Goal: Task Accomplishment & Management: Manage account settings

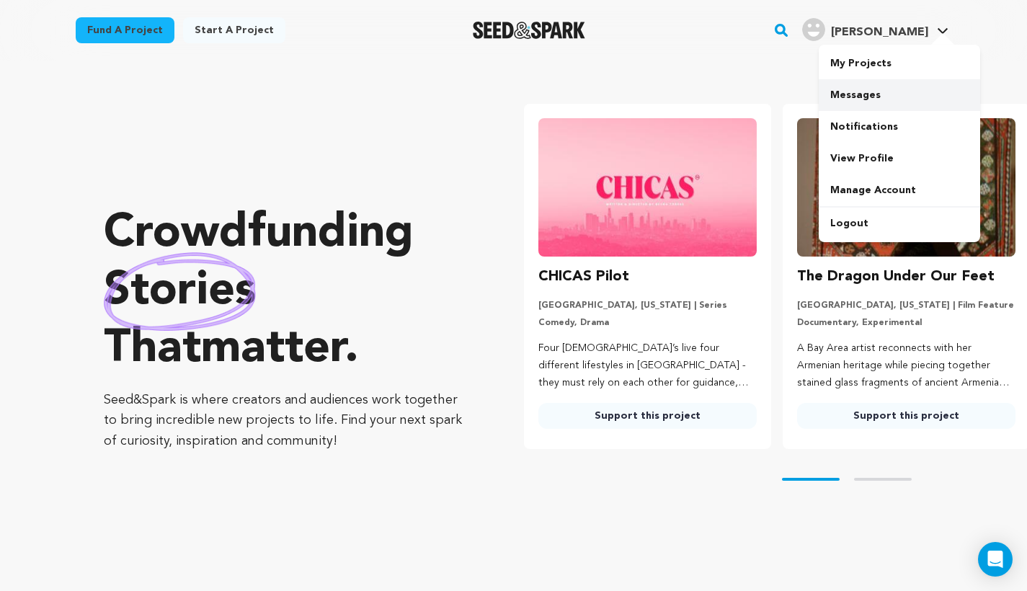
click at [867, 104] on link "Messages" at bounding box center [898, 95] width 161 height 32
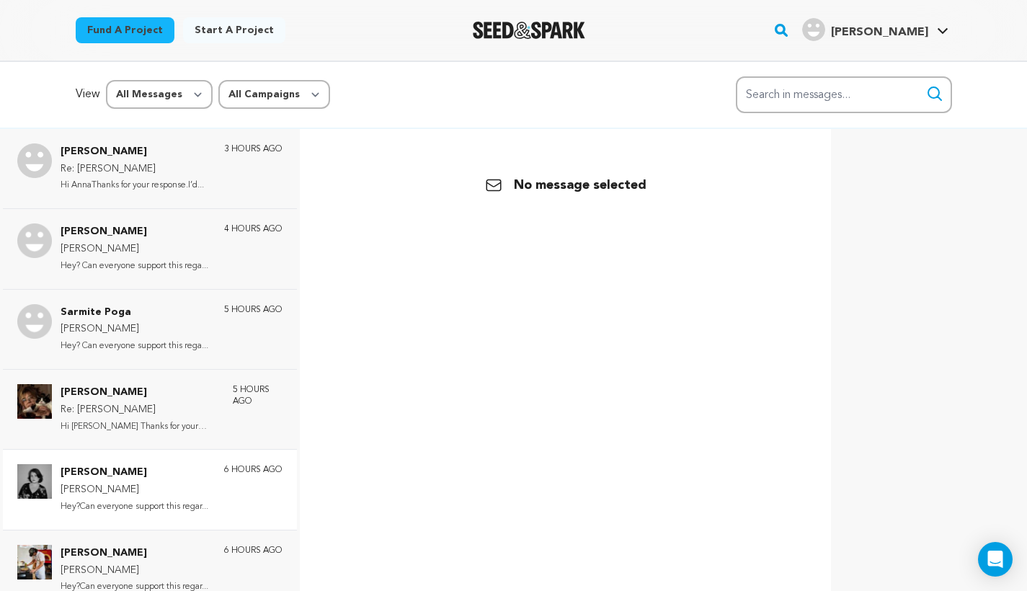
click at [197, 452] on div "Jamie Alvey William Hey?Can everyone support this regar... 6 hours ago" at bounding box center [150, 489] width 294 height 80
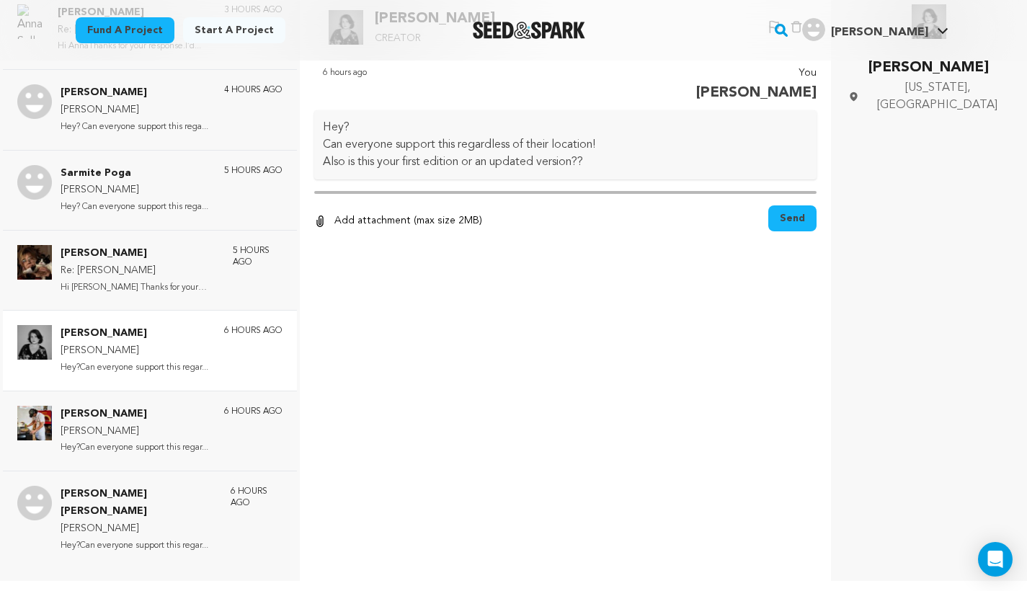
scroll to position [140, 0]
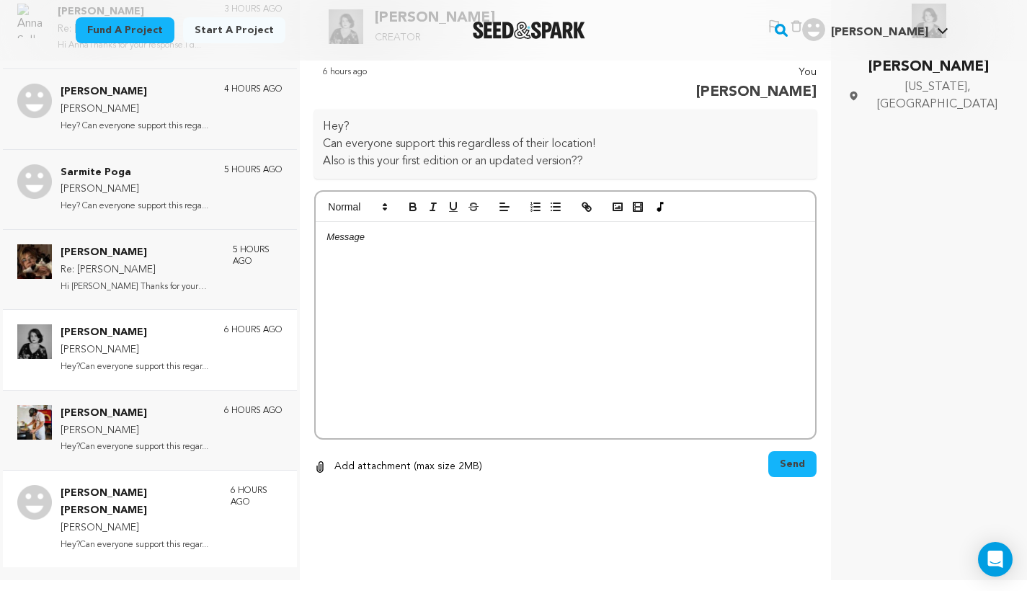
click at [176, 519] on p "William" at bounding box center [139, 527] width 156 height 17
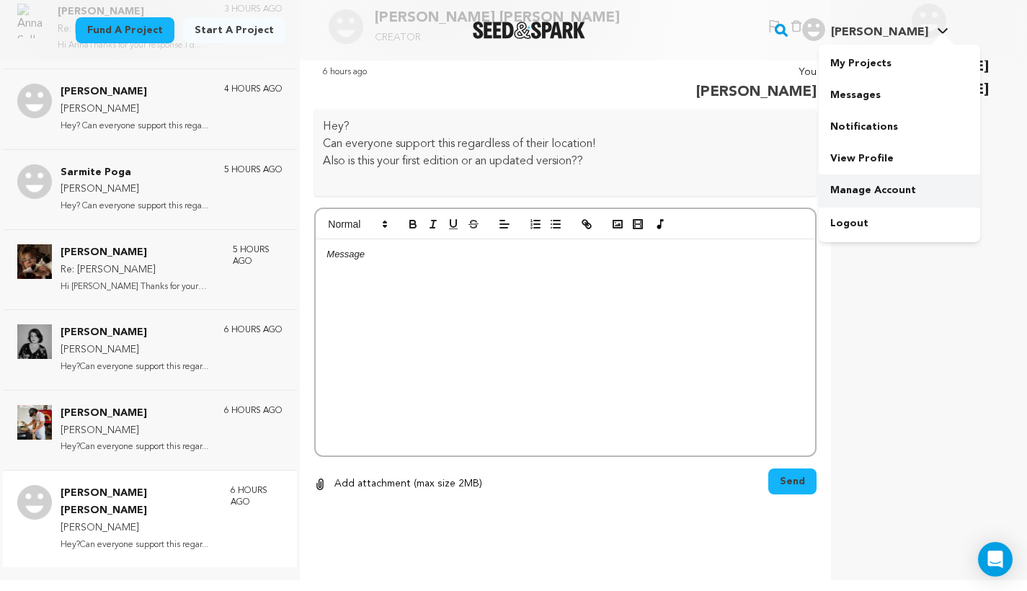
click at [882, 177] on link "Manage Account" at bounding box center [898, 190] width 161 height 32
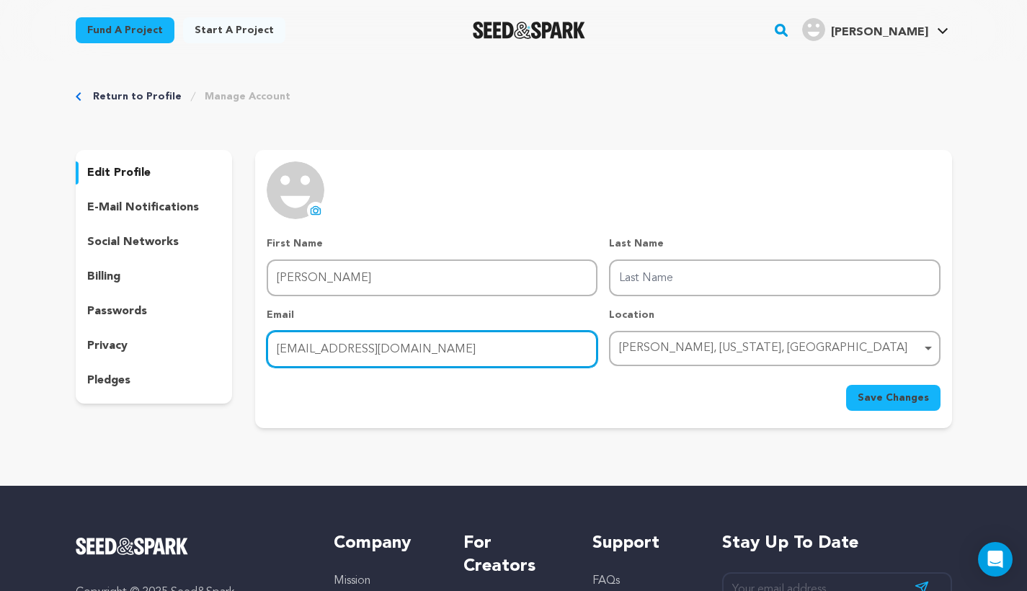
click at [422, 338] on input "william47558654@gmail.com" at bounding box center [432, 349] width 331 height 37
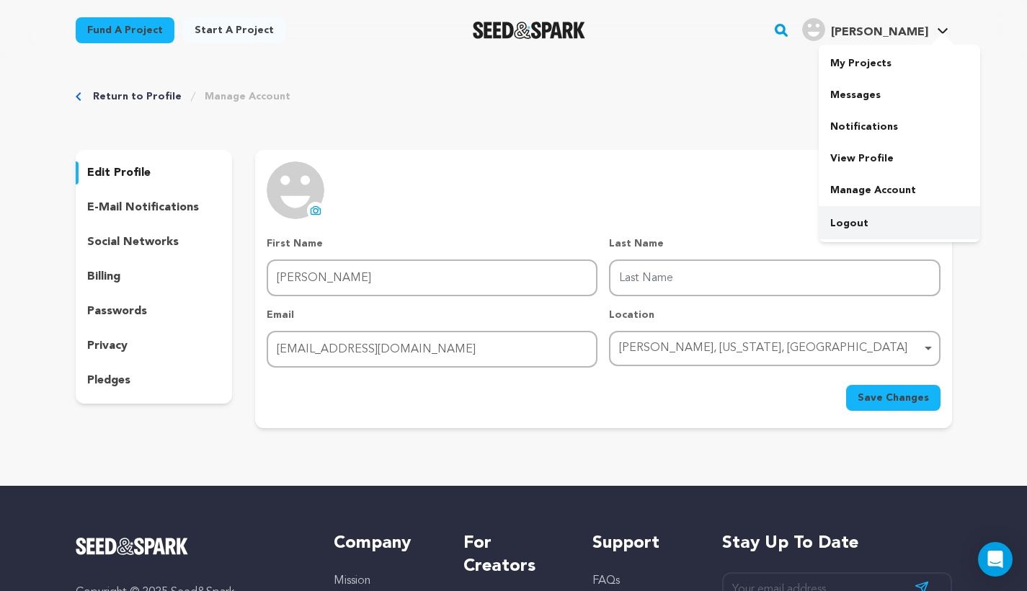
click at [870, 216] on link "Logout" at bounding box center [898, 223] width 161 height 32
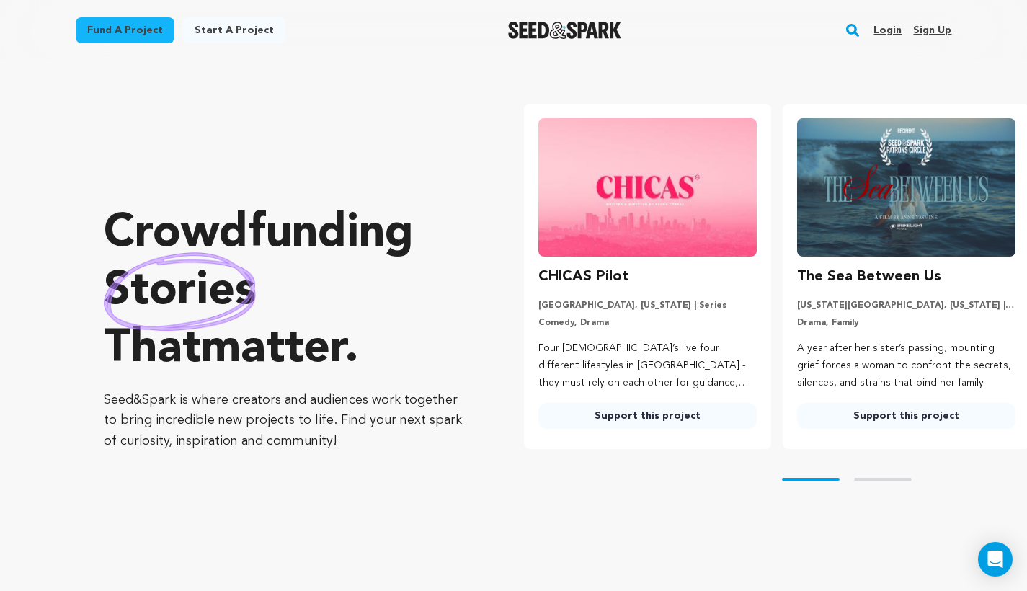
click at [891, 30] on link "Login" at bounding box center [887, 30] width 28 height 23
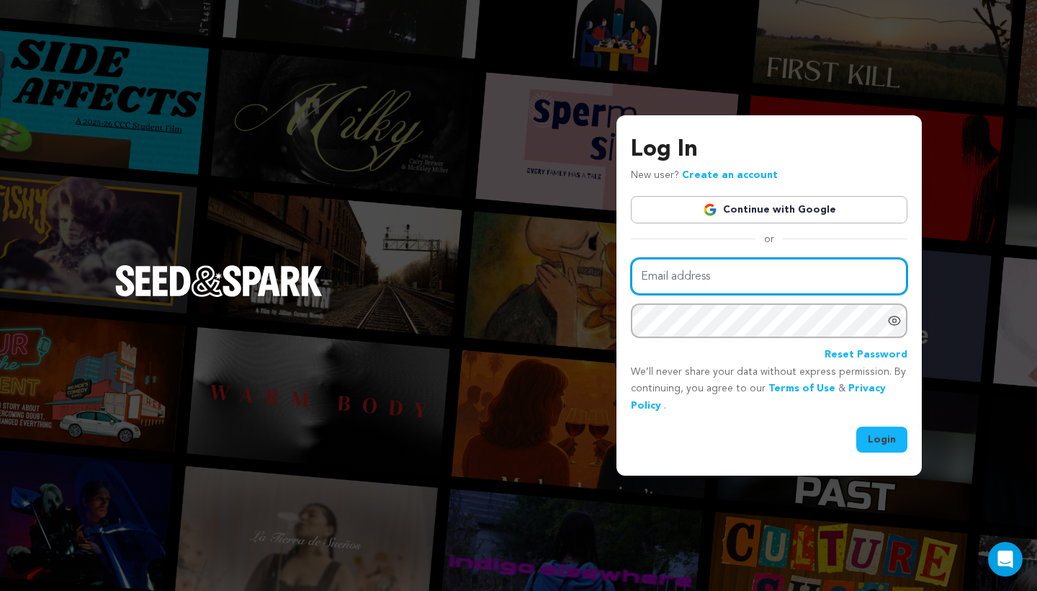
type input "mike@seedandspark.com"
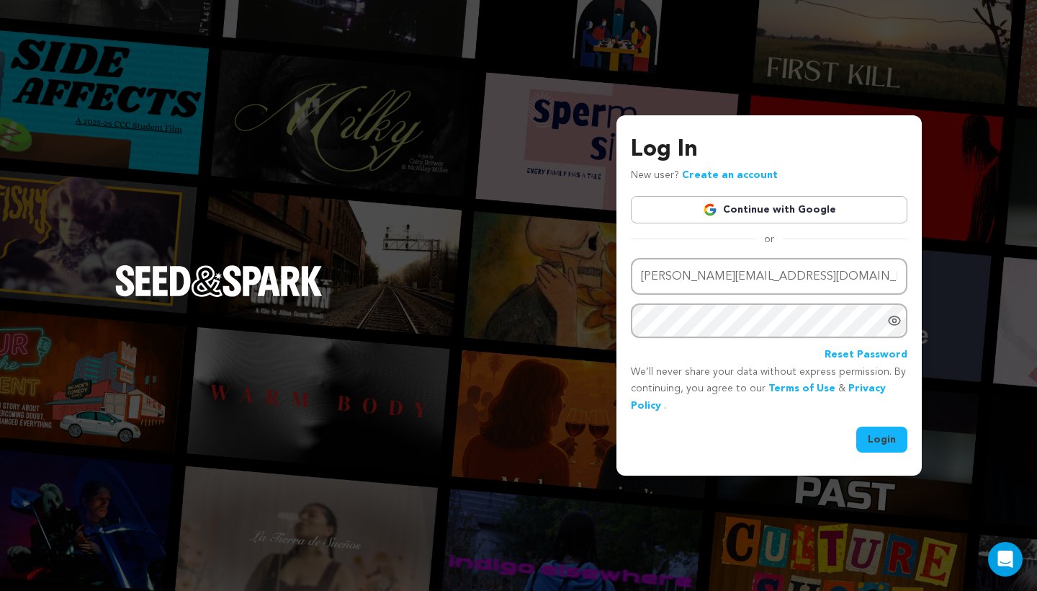
click at [875, 432] on button "Login" at bounding box center [882, 439] width 51 height 26
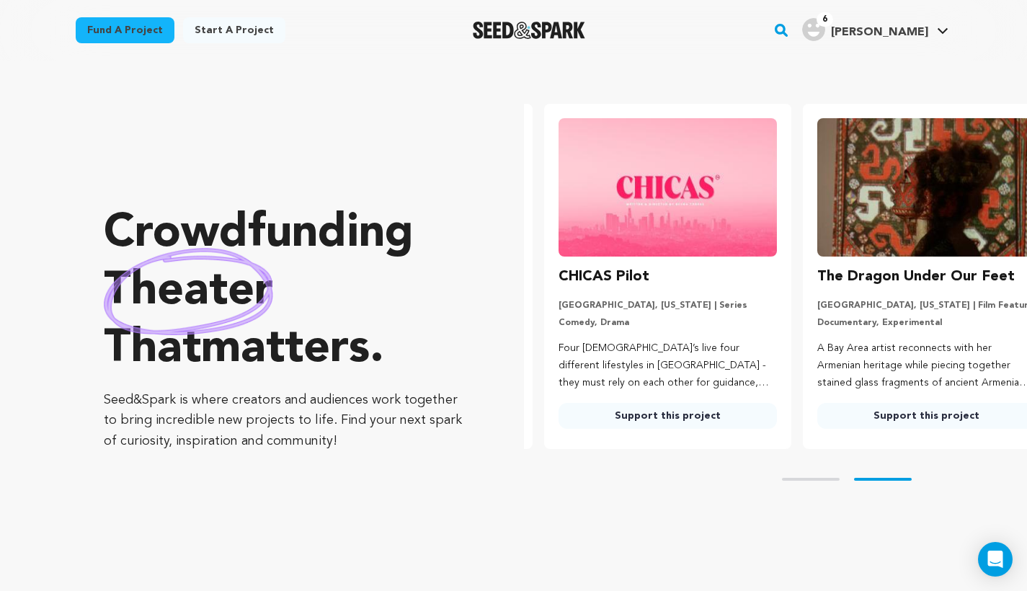
scroll to position [0, 270]
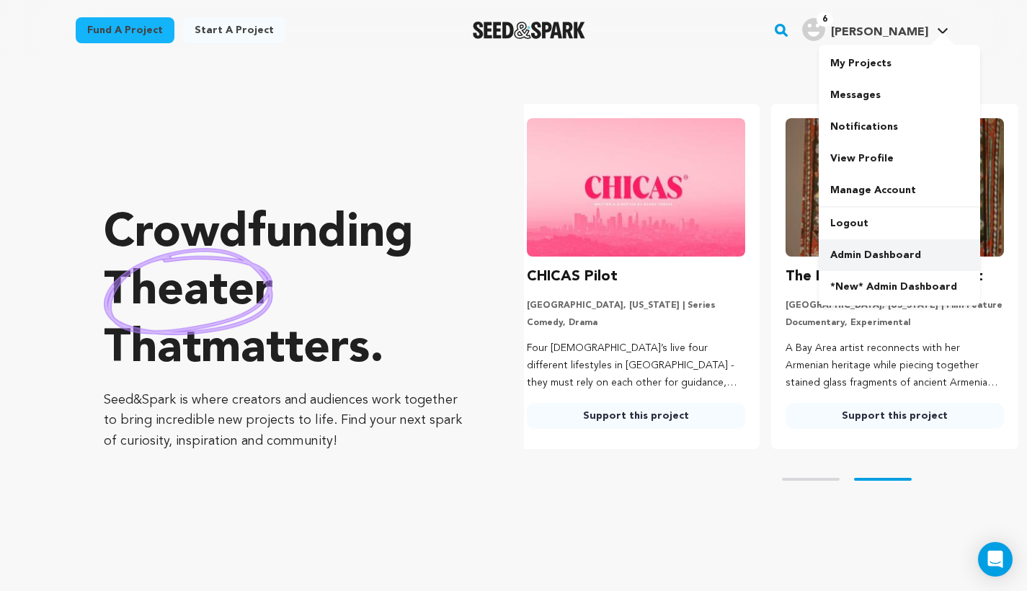
click at [875, 247] on link "Admin Dashboard" at bounding box center [898, 255] width 161 height 32
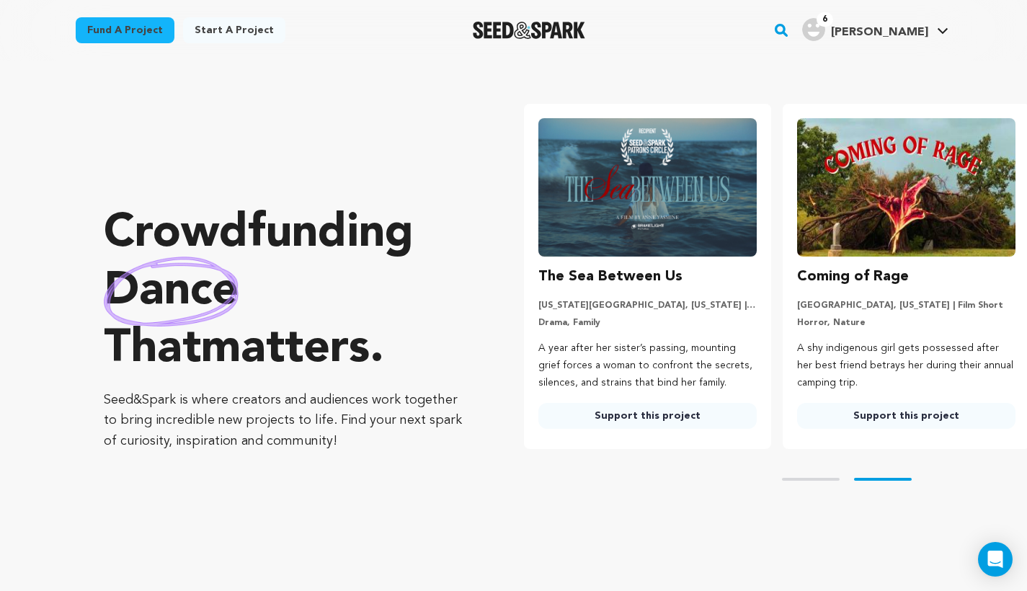
scroll to position [0, 270]
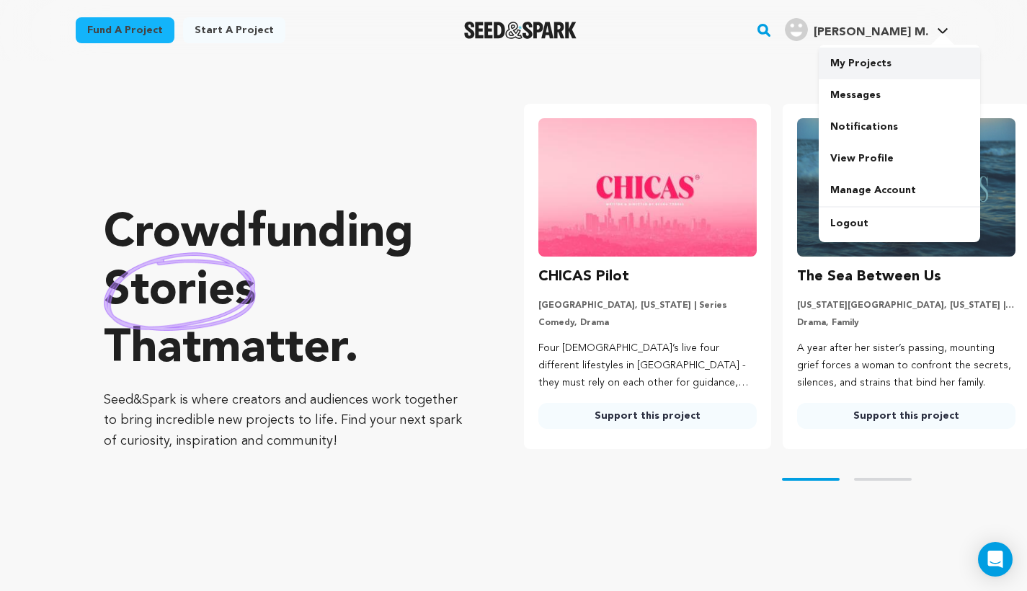
click at [882, 62] on link "My Projects" at bounding box center [898, 64] width 161 height 32
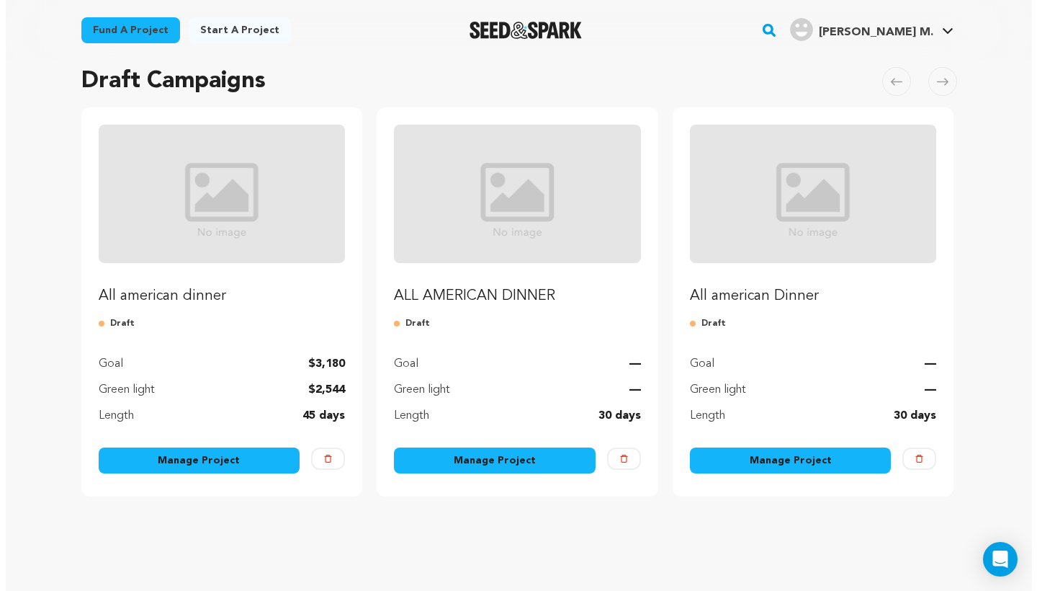
scroll to position [98, 0]
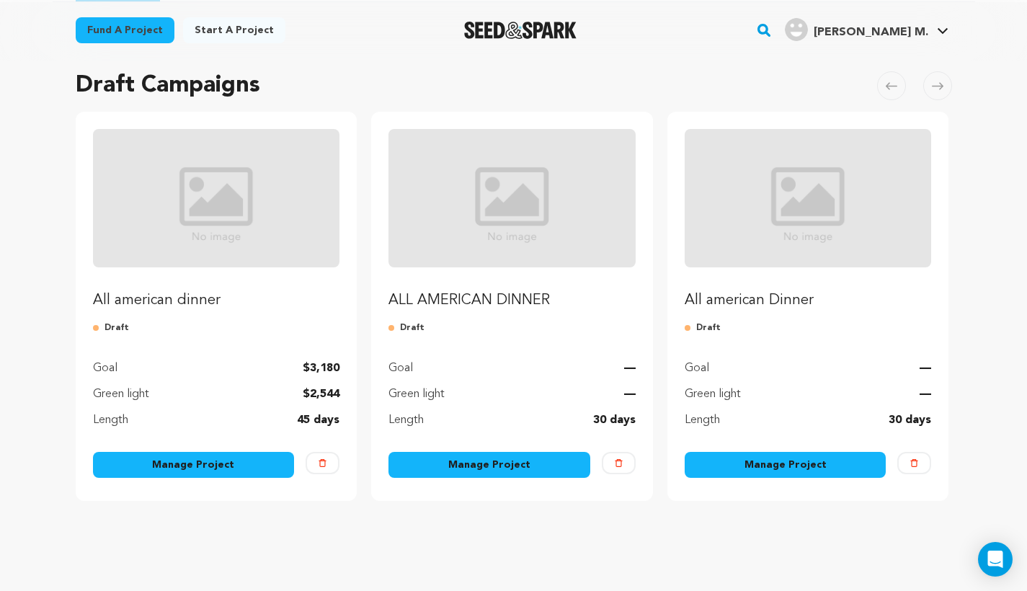
click at [480, 468] on link "Manage Project" at bounding box center [489, 465] width 202 height 26
click at [620, 471] on button "Delete" at bounding box center [619, 463] width 34 height 22
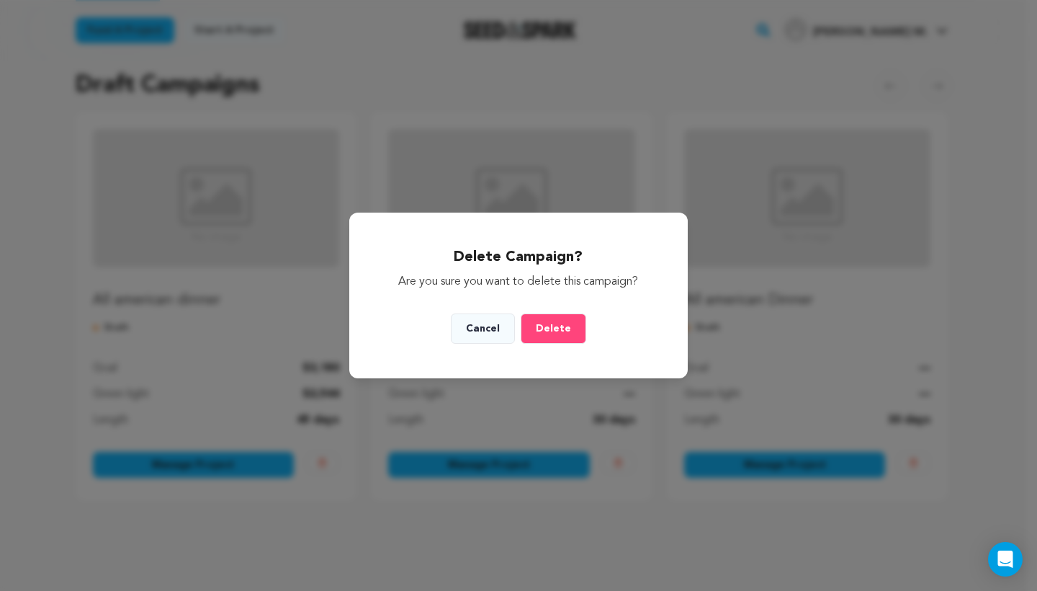
click at [562, 332] on span "Delete" at bounding box center [553, 328] width 35 height 10
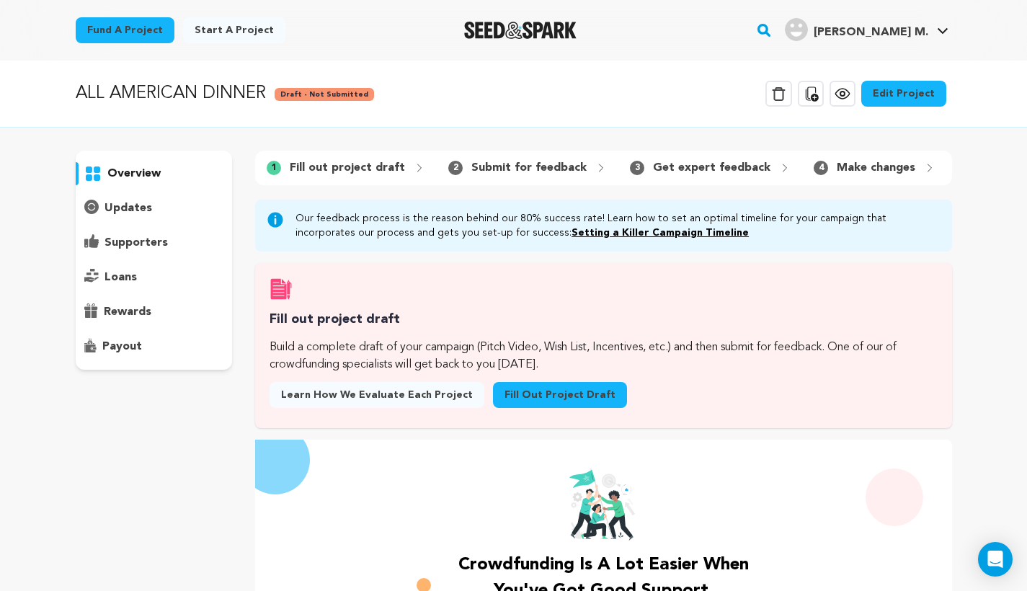
click at [916, 89] on link "Edit Project" at bounding box center [903, 94] width 85 height 26
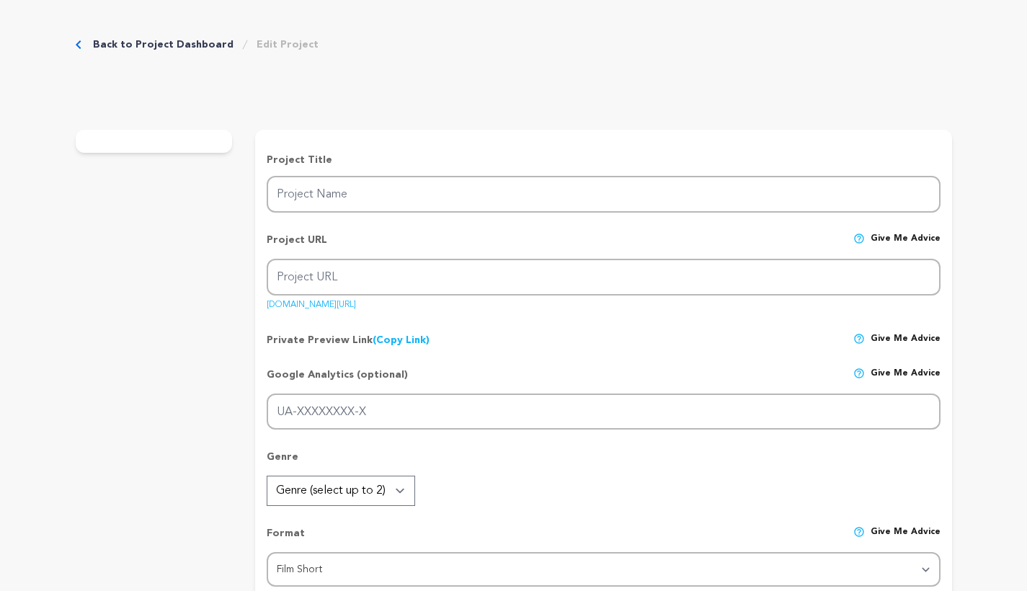
type input "ALL AMERICAN DINNER"
type input "all-american-dinner-1"
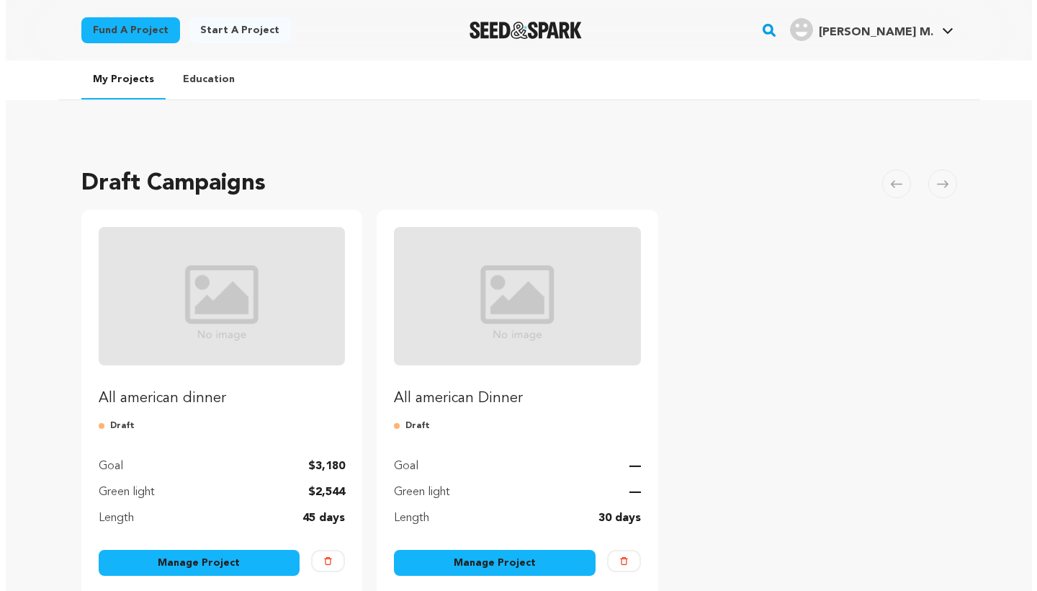
scroll to position [98, 0]
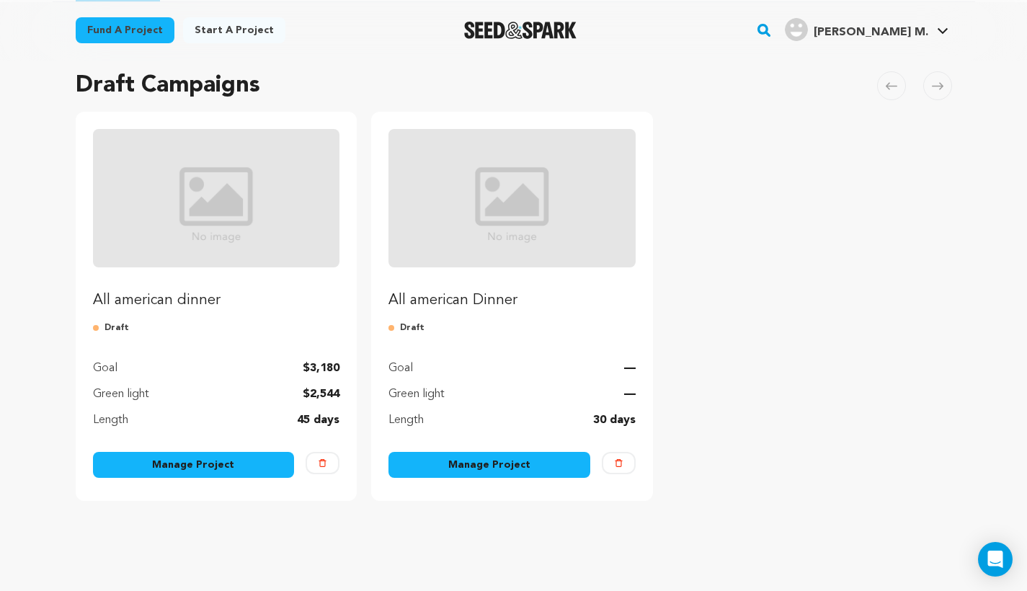
click at [517, 463] on link "Manage Project" at bounding box center [489, 465] width 202 height 26
click at [620, 455] on button "Delete" at bounding box center [619, 463] width 34 height 22
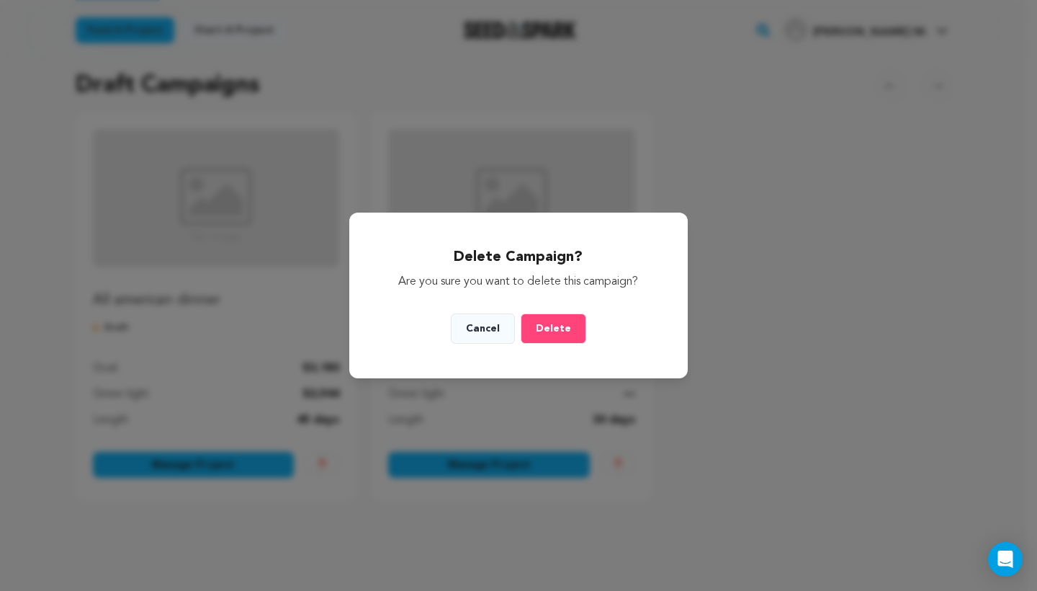
click at [578, 339] on button "Delete" at bounding box center [554, 328] width 66 height 30
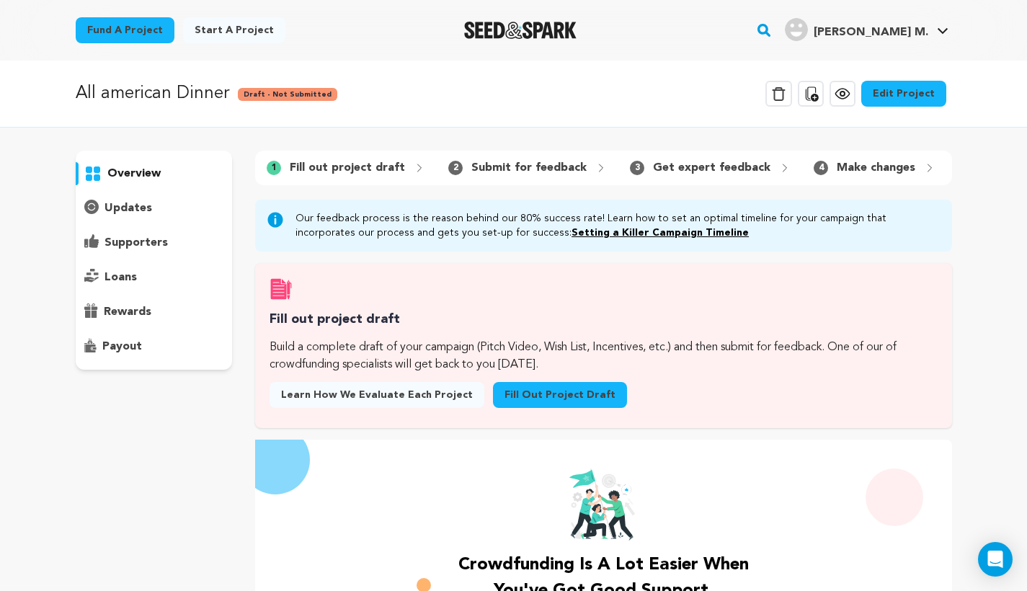
click at [925, 97] on link "Edit Project" at bounding box center [903, 94] width 85 height 26
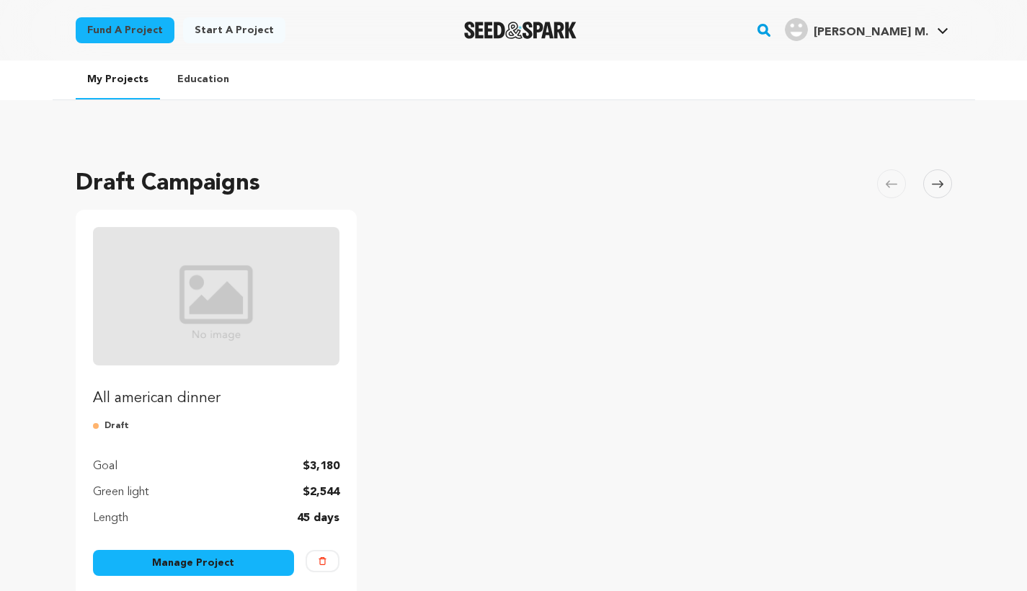
scroll to position [98, 0]
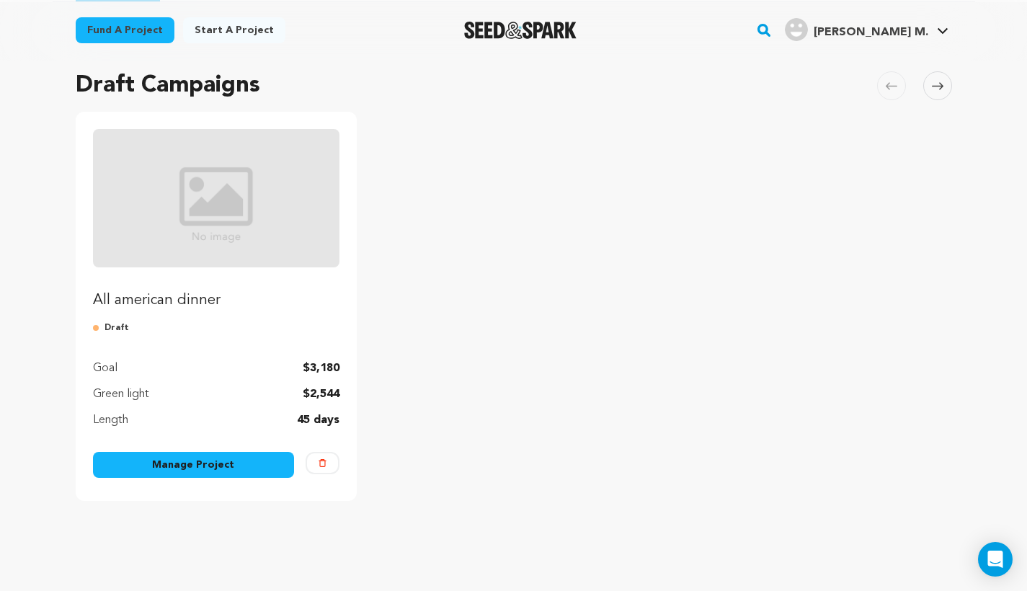
click at [188, 471] on link "Manage Project" at bounding box center [194, 465] width 202 height 26
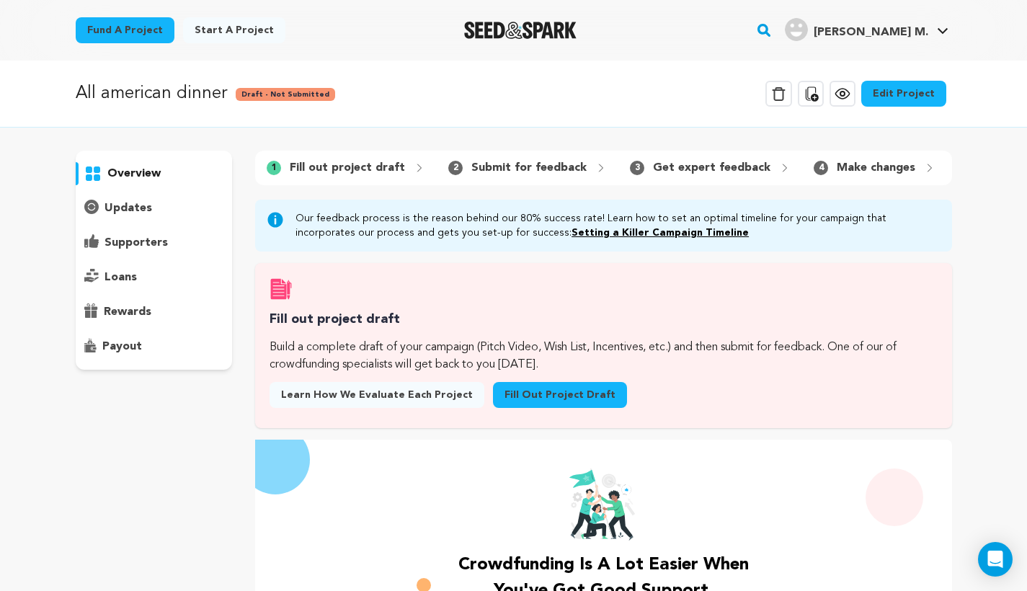
click at [890, 107] on div "Edit Project" at bounding box center [903, 97] width 85 height 32
click at [895, 99] on link "Edit Project" at bounding box center [903, 94] width 85 height 26
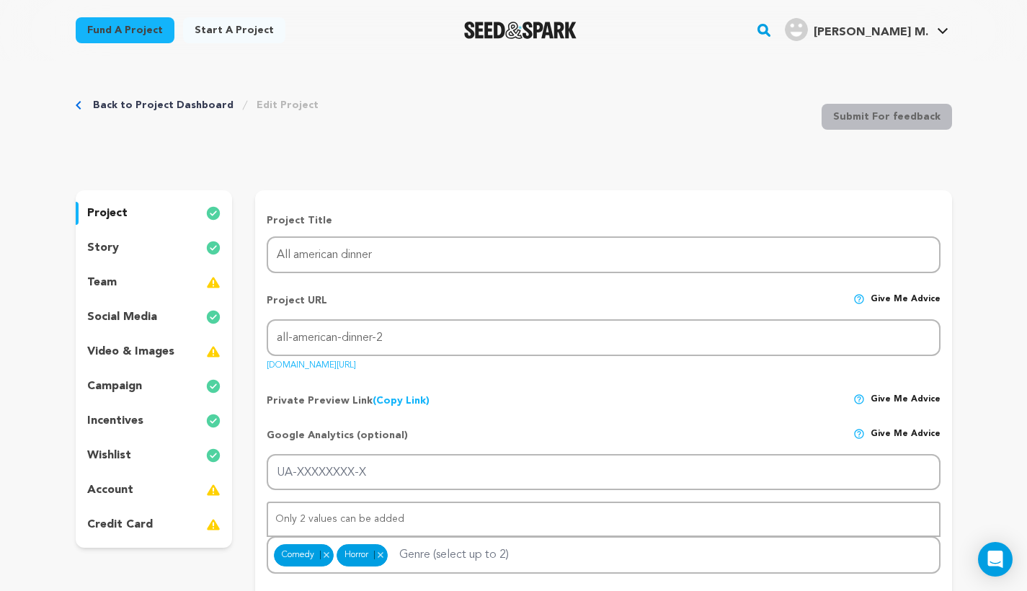
click at [126, 280] on div "team" at bounding box center [154, 282] width 157 height 23
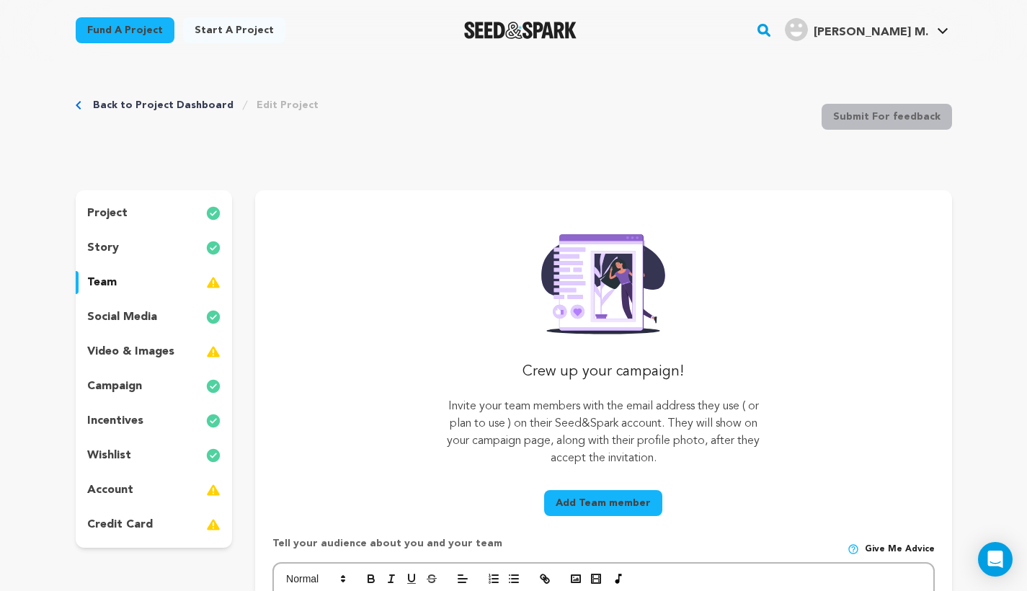
click at [122, 245] on div "story" at bounding box center [154, 247] width 157 height 23
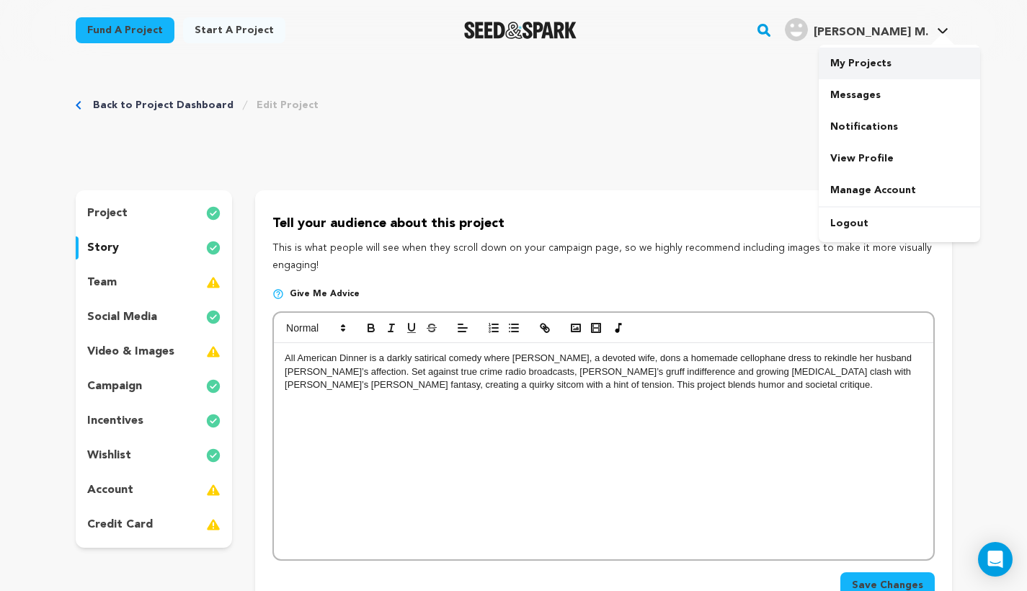
click at [876, 59] on link "My Projects" at bounding box center [898, 64] width 161 height 32
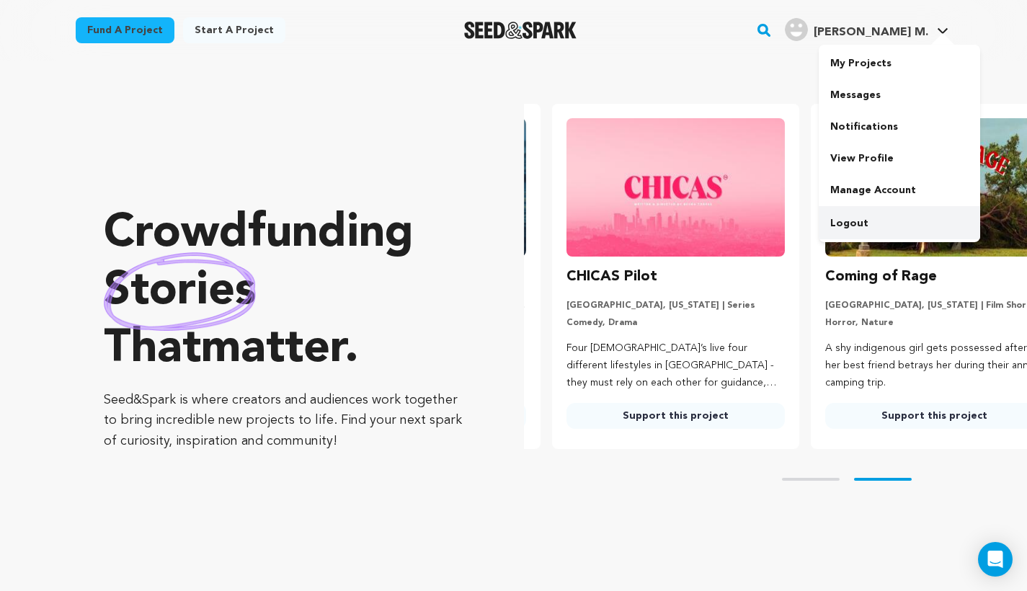
scroll to position [0, 270]
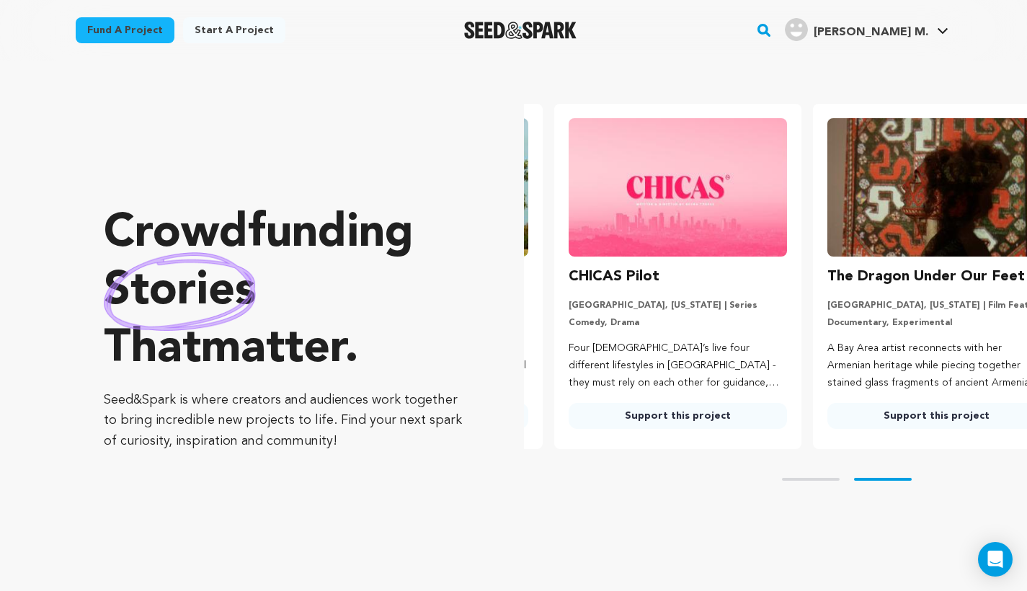
scroll to position [0, 270]
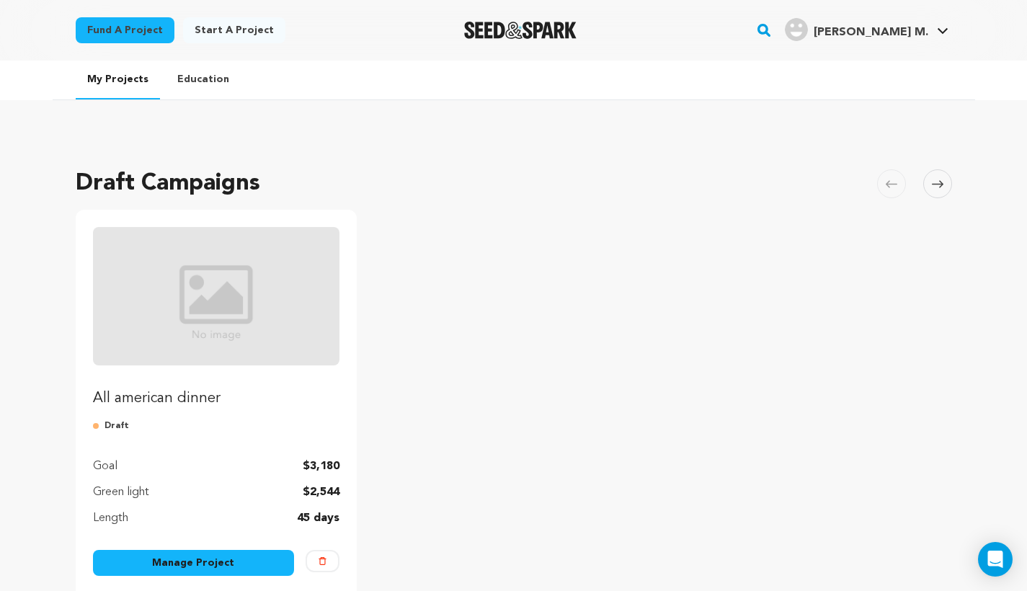
click at [184, 560] on link "Manage Project" at bounding box center [194, 563] width 202 height 26
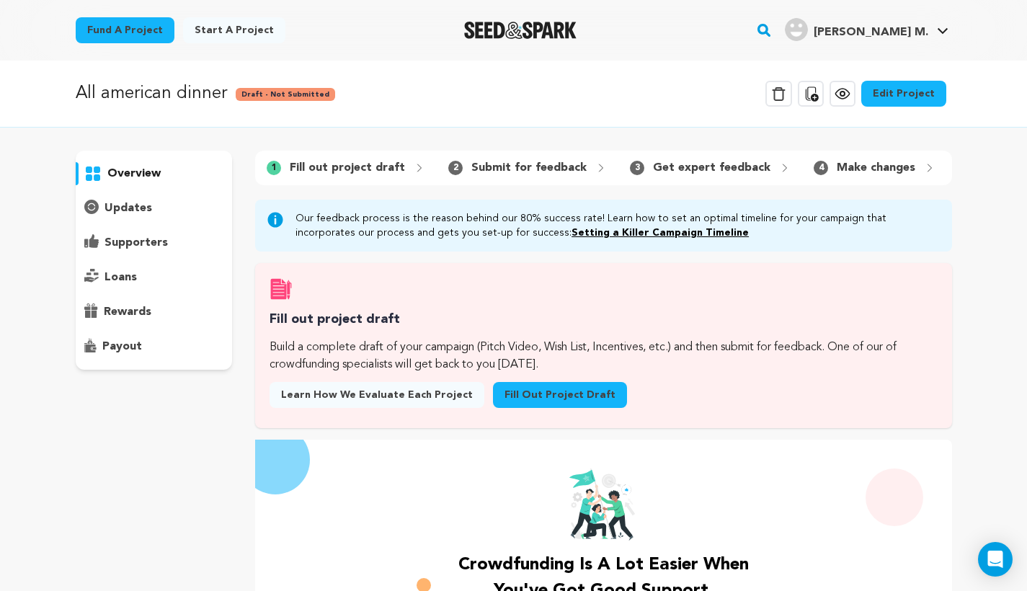
click at [895, 94] on link "Edit Project" at bounding box center [903, 94] width 85 height 26
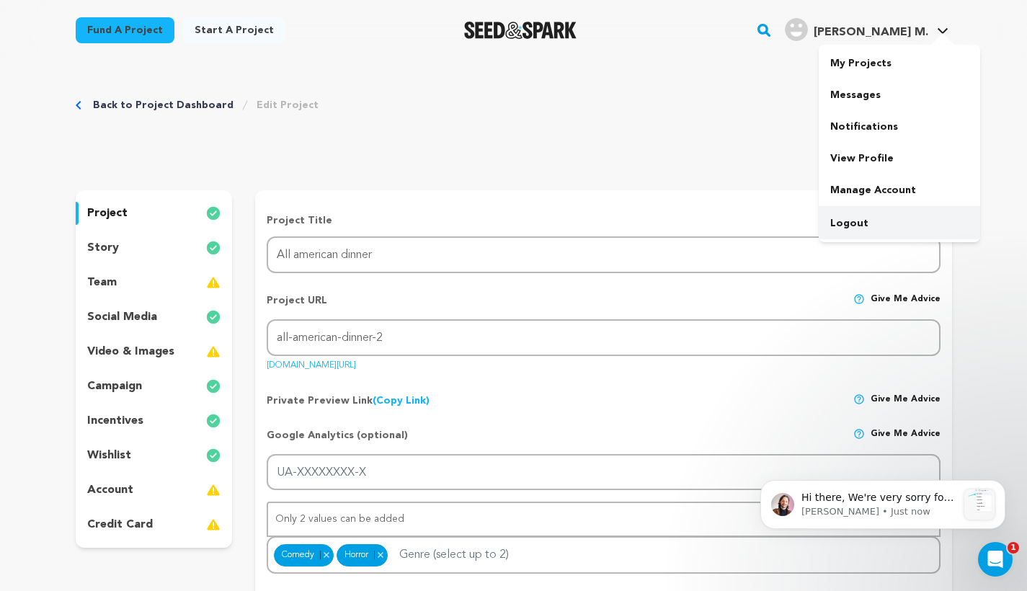
click at [864, 213] on link "Logout" at bounding box center [898, 223] width 161 height 32
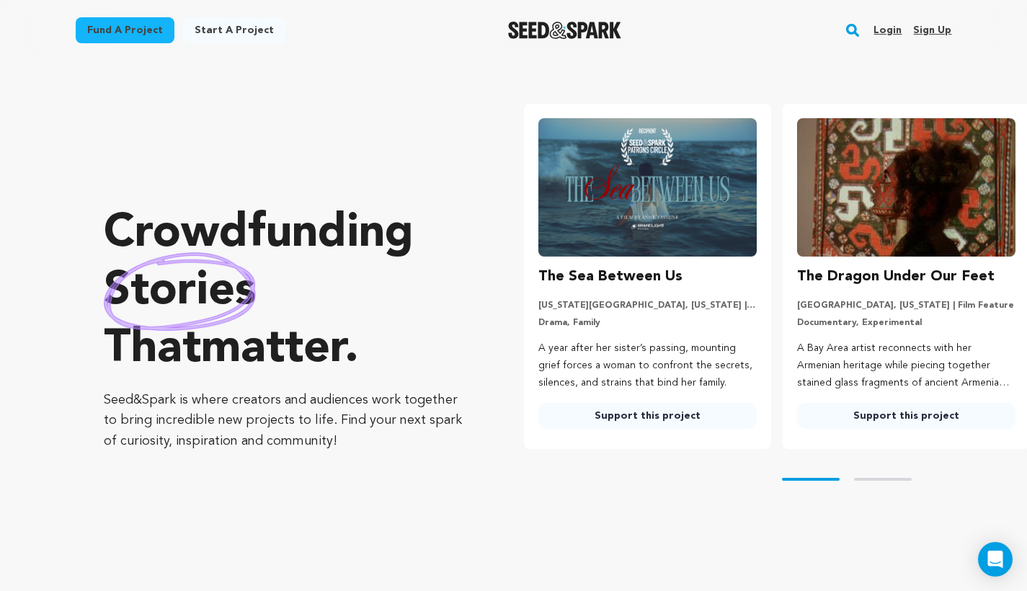
click at [882, 30] on link "Login" at bounding box center [887, 30] width 28 height 23
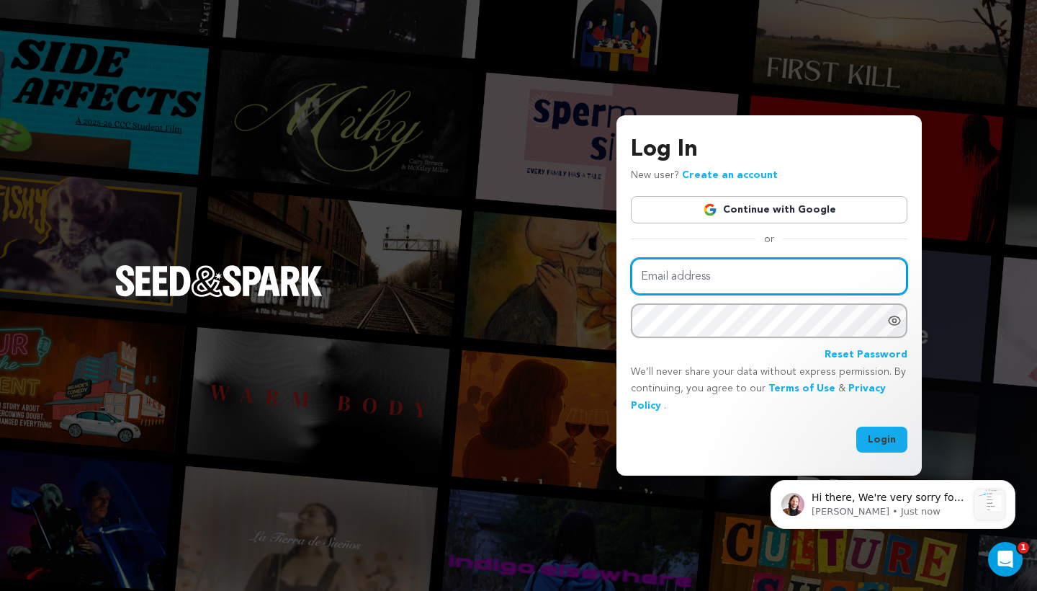
type input "mike@seedandspark.com"
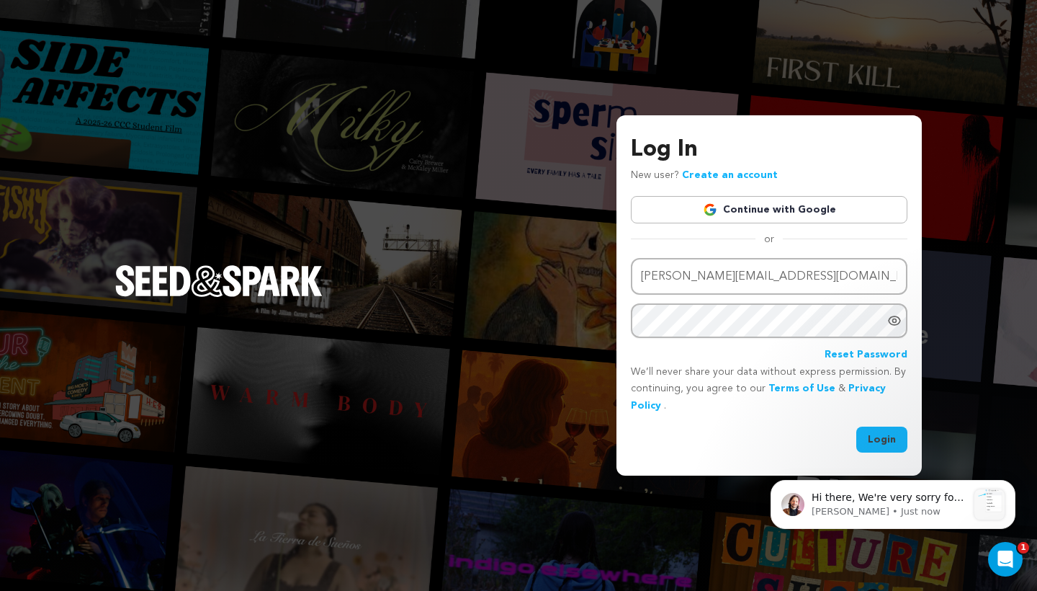
click at [890, 434] on button "Login" at bounding box center [882, 439] width 51 height 26
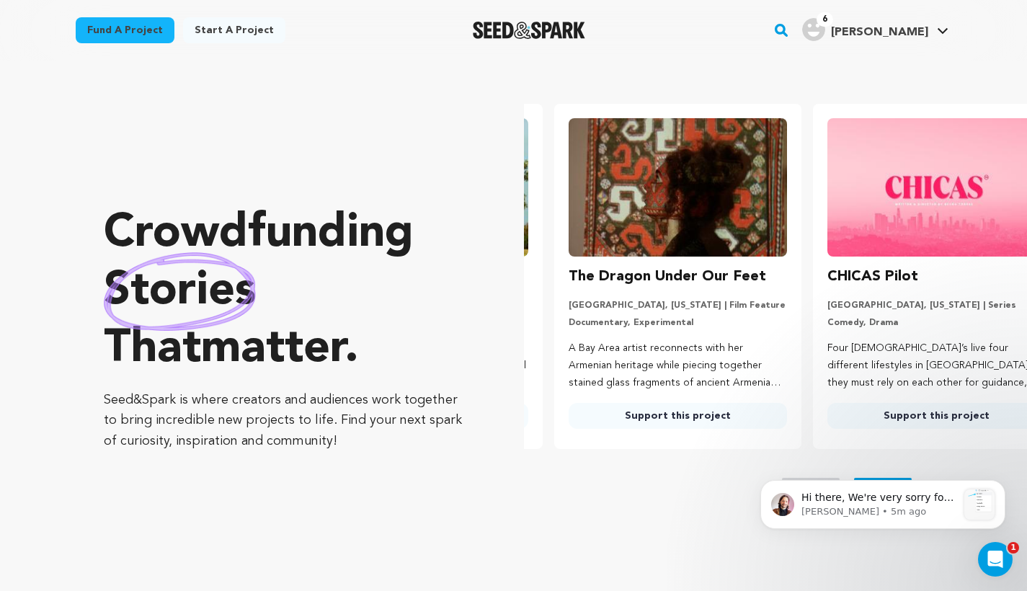
scroll to position [0, 270]
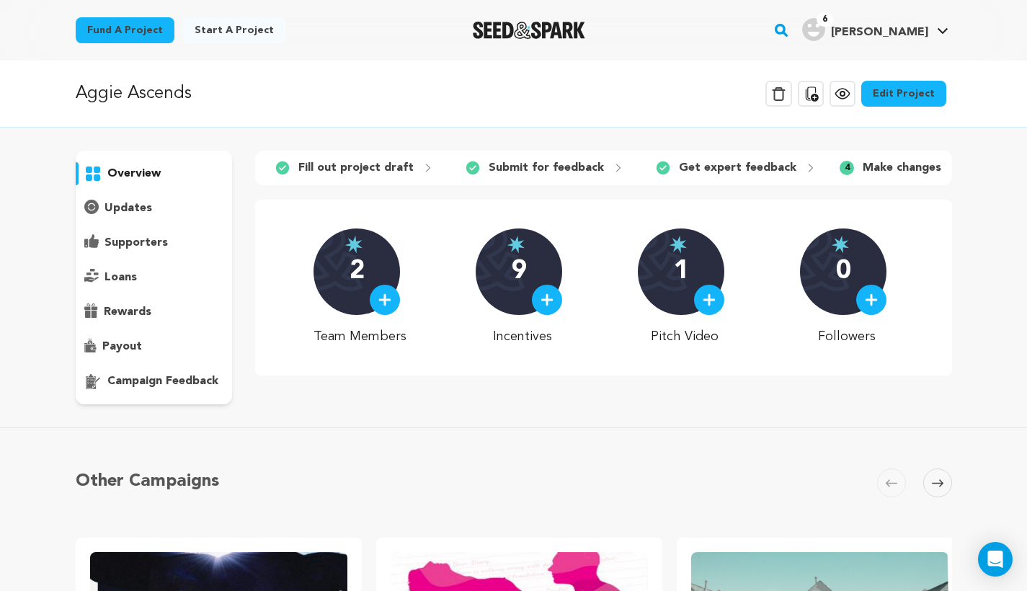
click at [165, 372] on p "campaign feedback" at bounding box center [162, 380] width 111 height 17
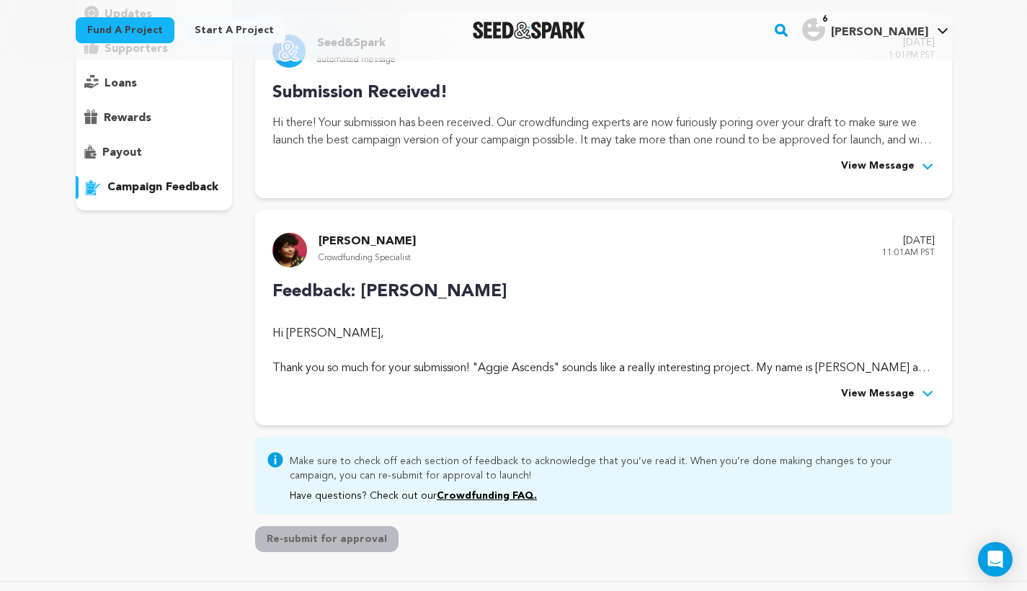
scroll to position [164, 0]
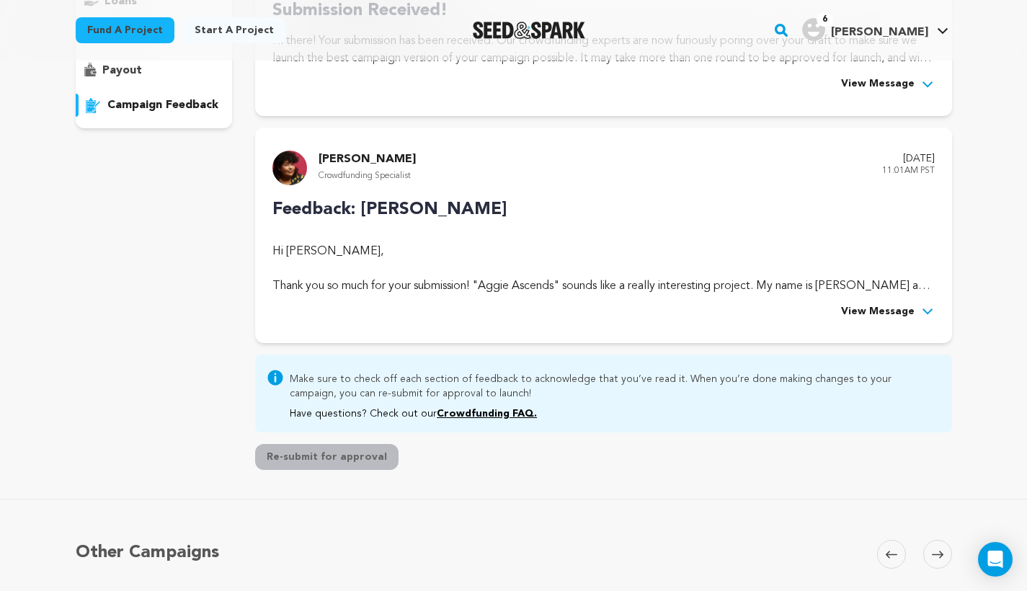
scroll to position [314, 0]
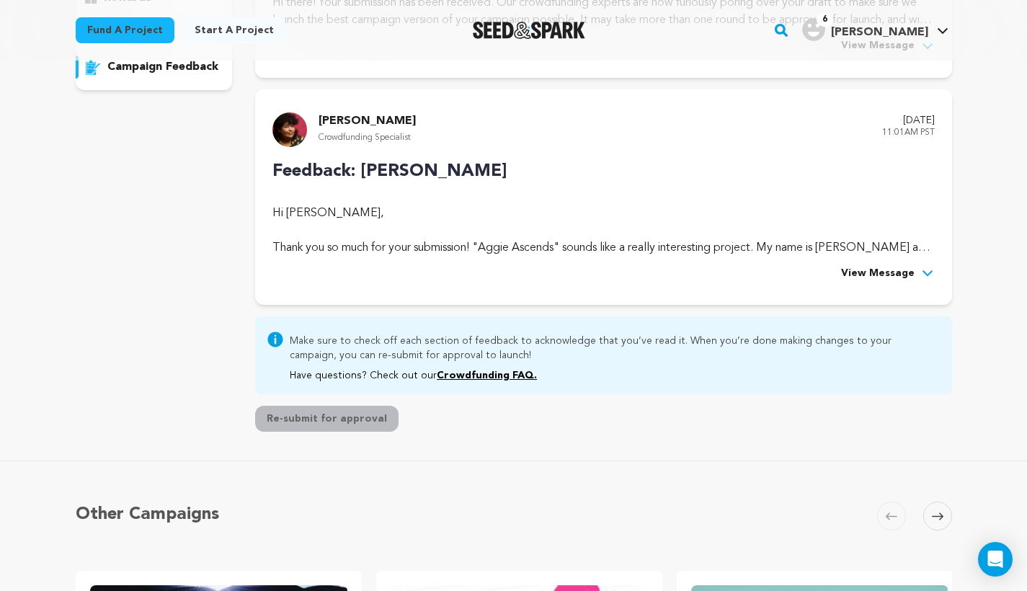
click at [884, 267] on span "View Message" at bounding box center [877, 273] width 73 height 17
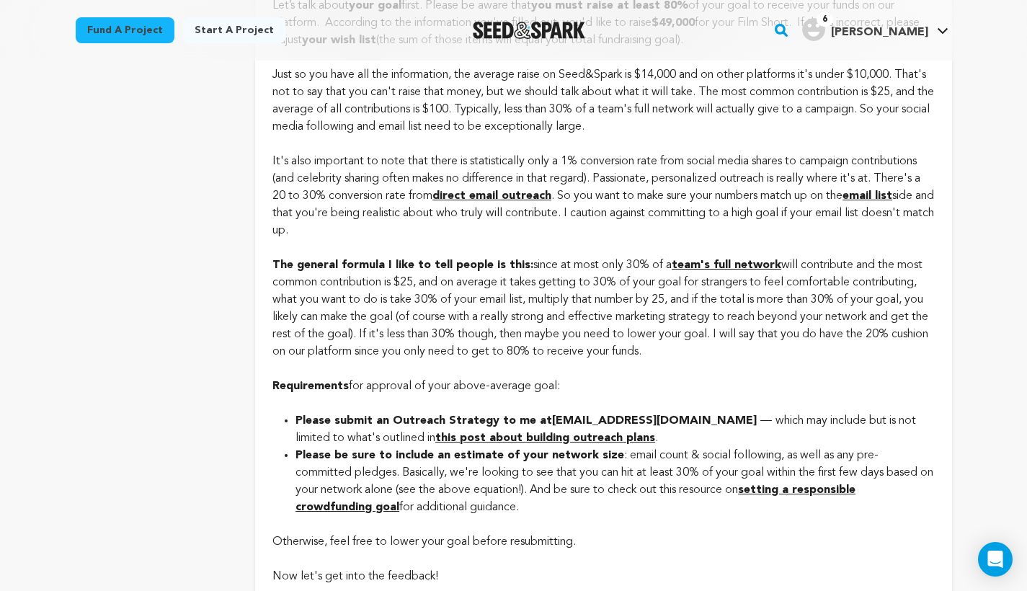
scroll to position [0, 0]
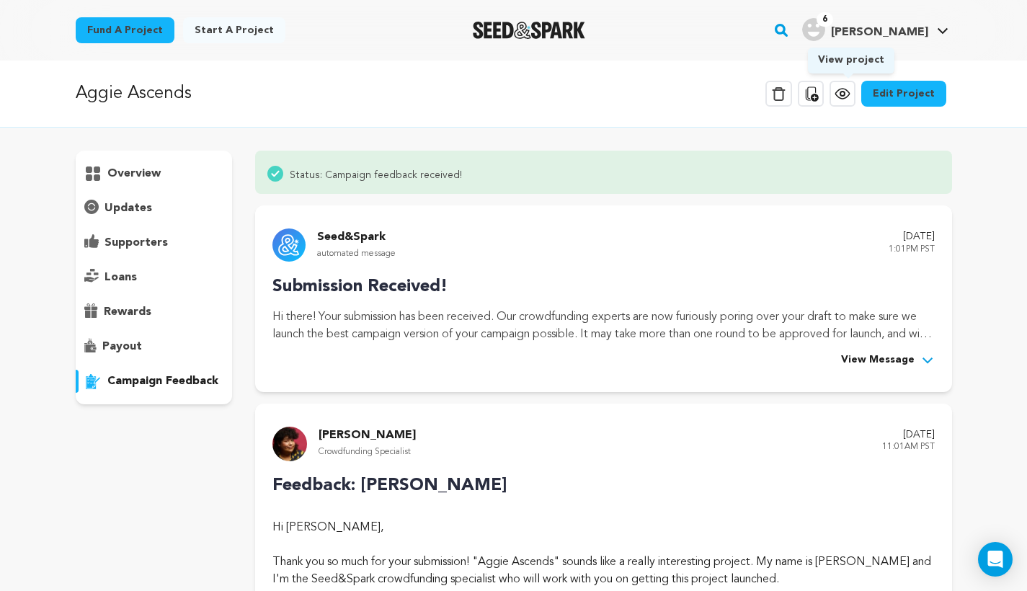
click at [843, 95] on icon at bounding box center [841, 93] width 17 height 17
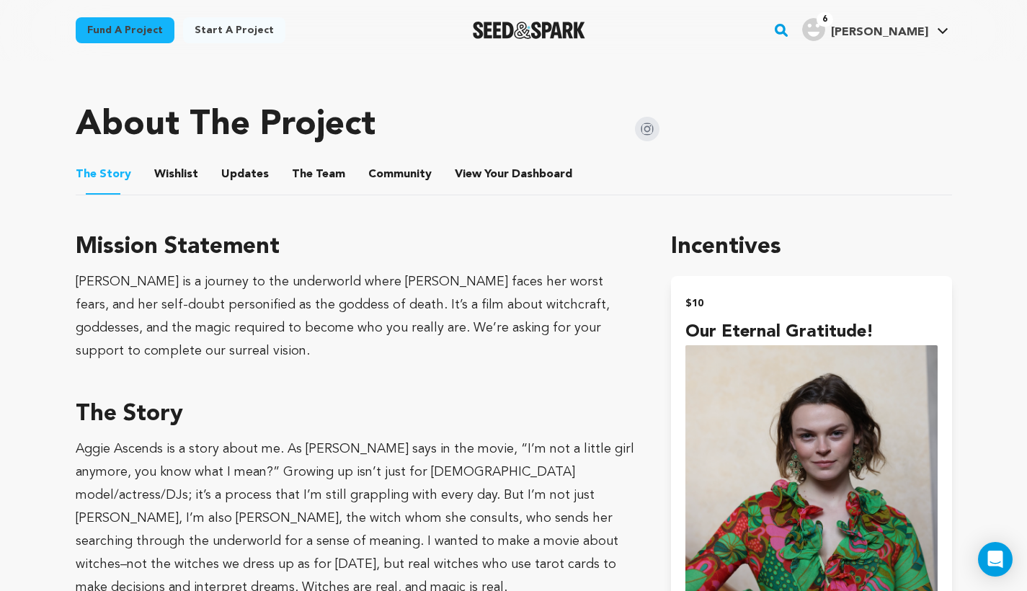
scroll to position [637, 0]
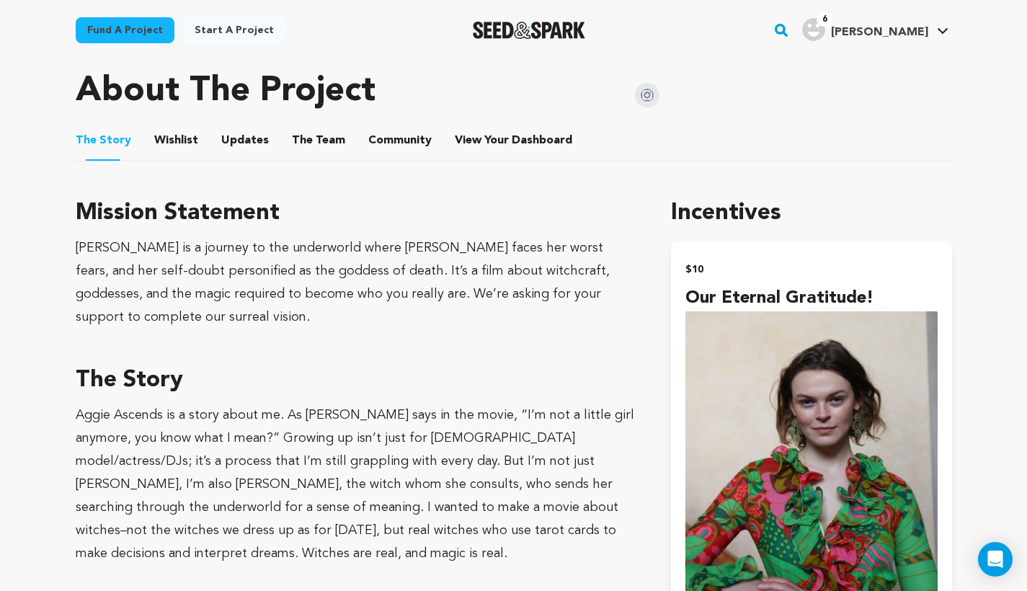
click at [325, 145] on button "The Team" at bounding box center [318, 143] width 35 height 35
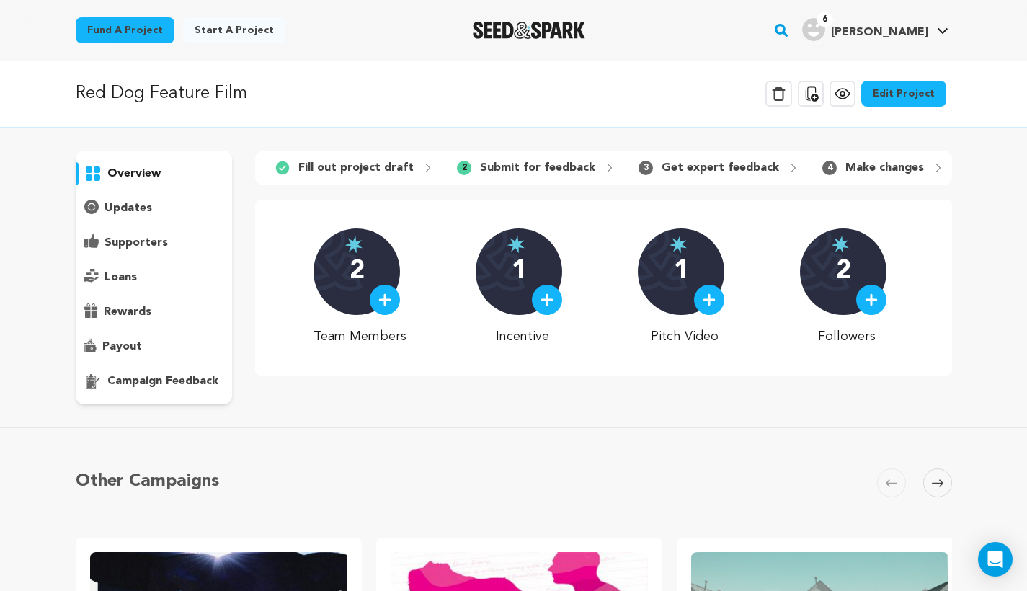
click at [174, 378] on p "campaign feedback" at bounding box center [162, 380] width 111 height 17
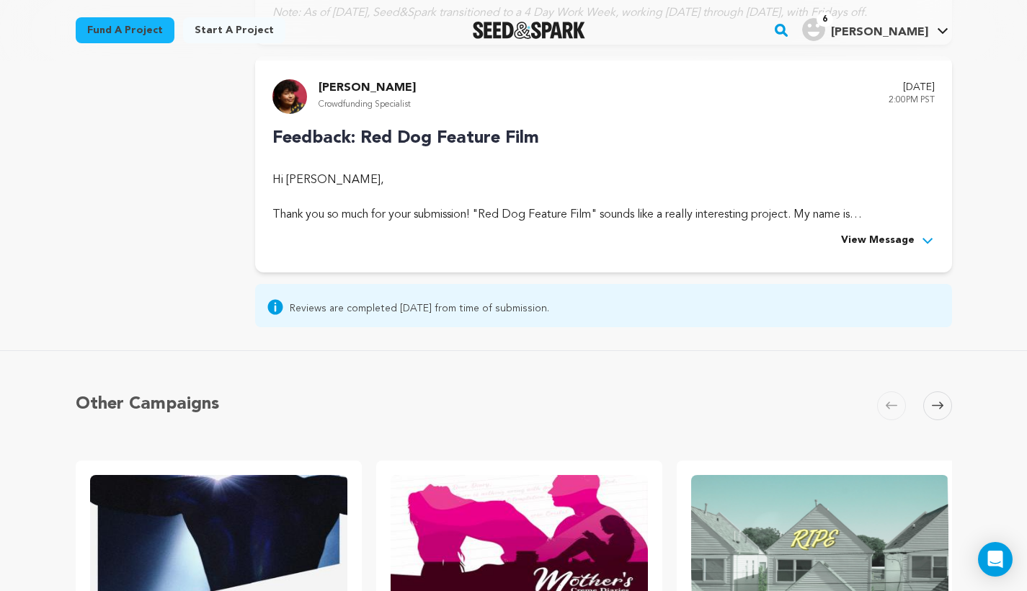
scroll to position [645, 0]
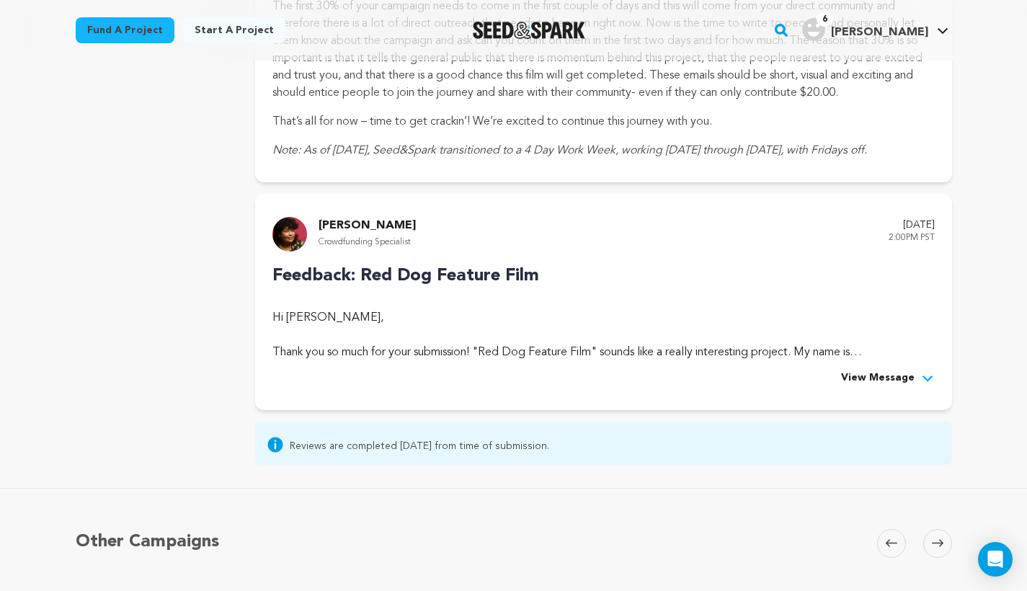
click at [888, 383] on span "View Message" at bounding box center [877, 378] width 73 height 17
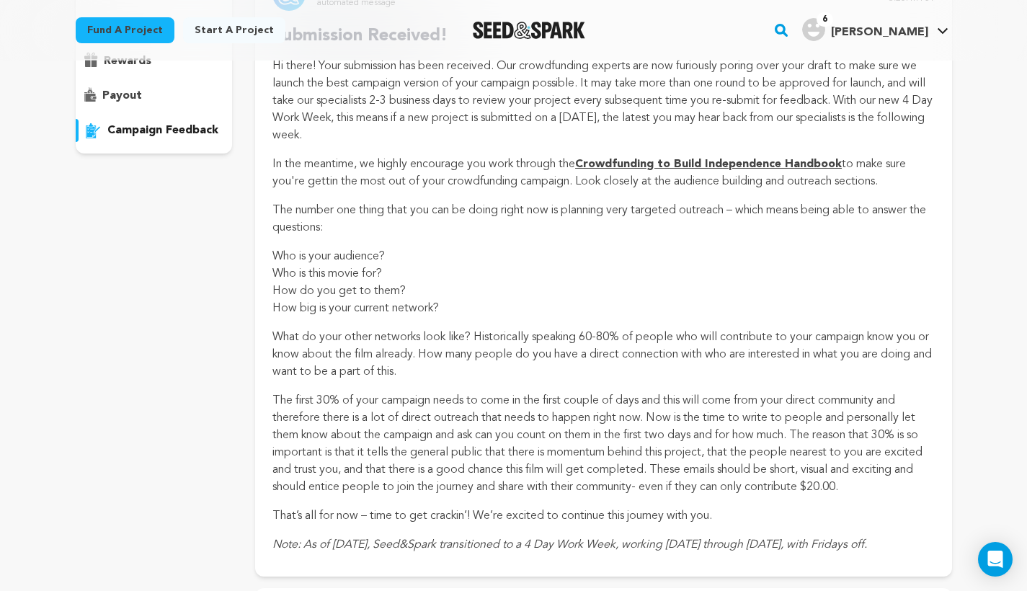
scroll to position [0, 0]
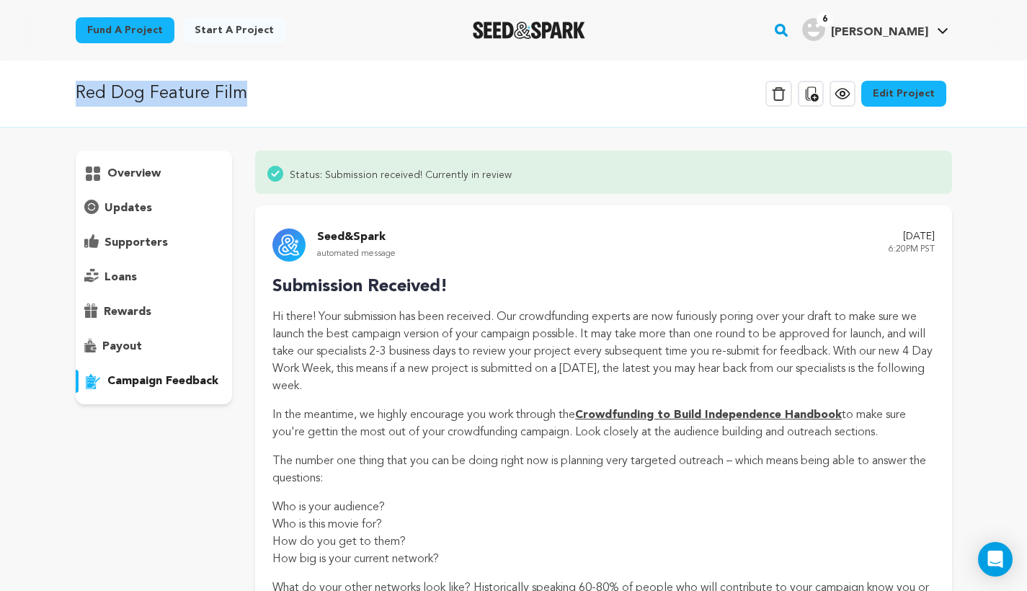
drag, startPoint x: 238, startPoint y: 86, endPoint x: 77, endPoint y: 94, distance: 161.6
click at [77, 94] on p "Red Dog Feature Film" at bounding box center [161, 94] width 171 height 26
copy p "Red Dog Feature Film"
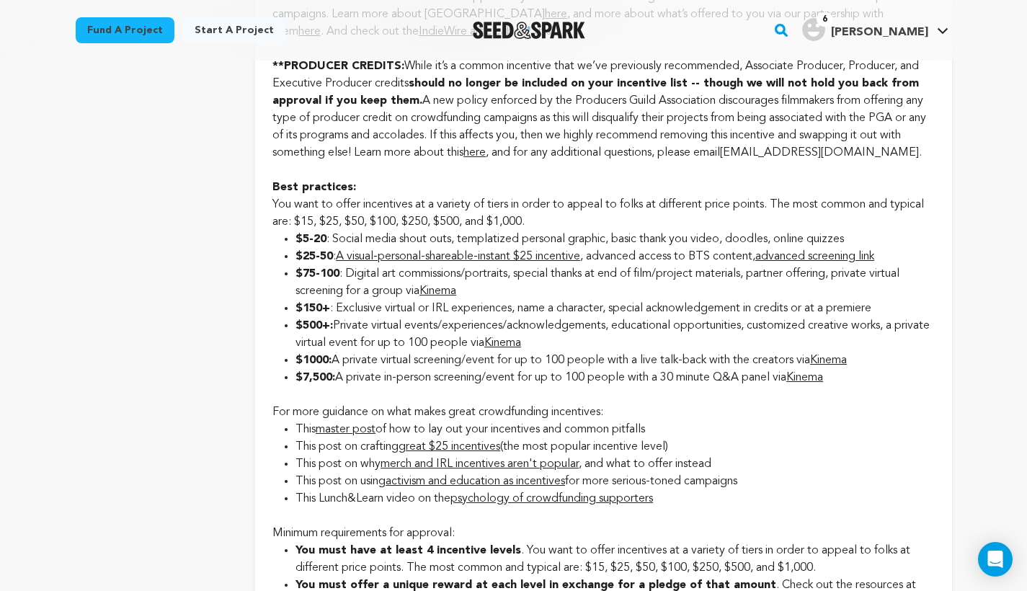
scroll to position [938, 0]
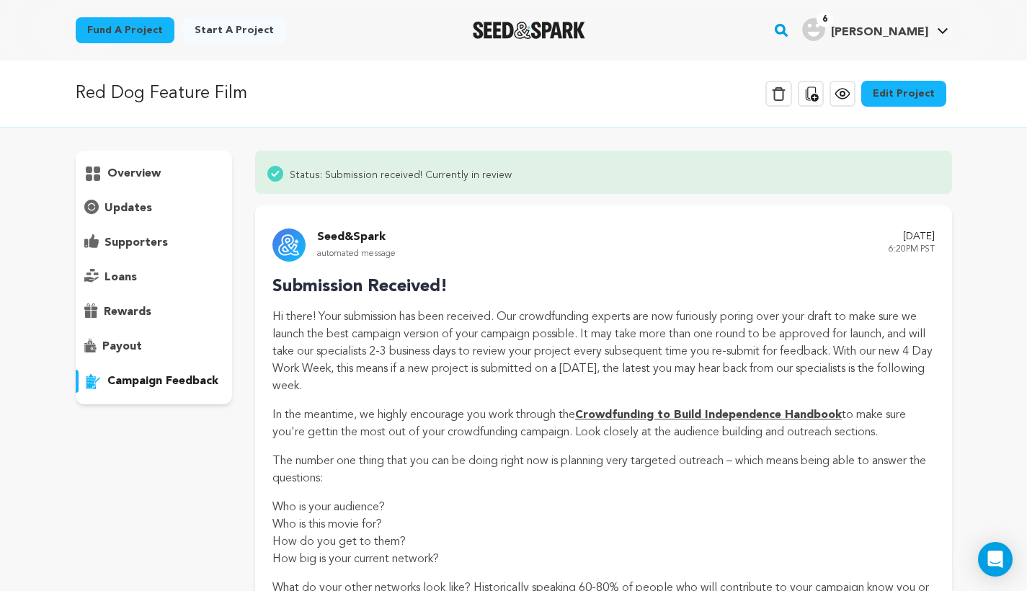
drag, startPoint x: 509, startPoint y: 174, endPoint x: 287, endPoint y: 173, distance: 221.2
click at [287, 173] on div "Status: Submission received! Currently in review" at bounding box center [603, 172] width 673 height 20
copy span "Status: Submission received! Currently in review"
click at [524, 185] on div "Status: Submission received! Currently in review" at bounding box center [603, 172] width 696 height 43
drag, startPoint x: 520, startPoint y: 175, endPoint x: 289, endPoint y: 172, distance: 231.3
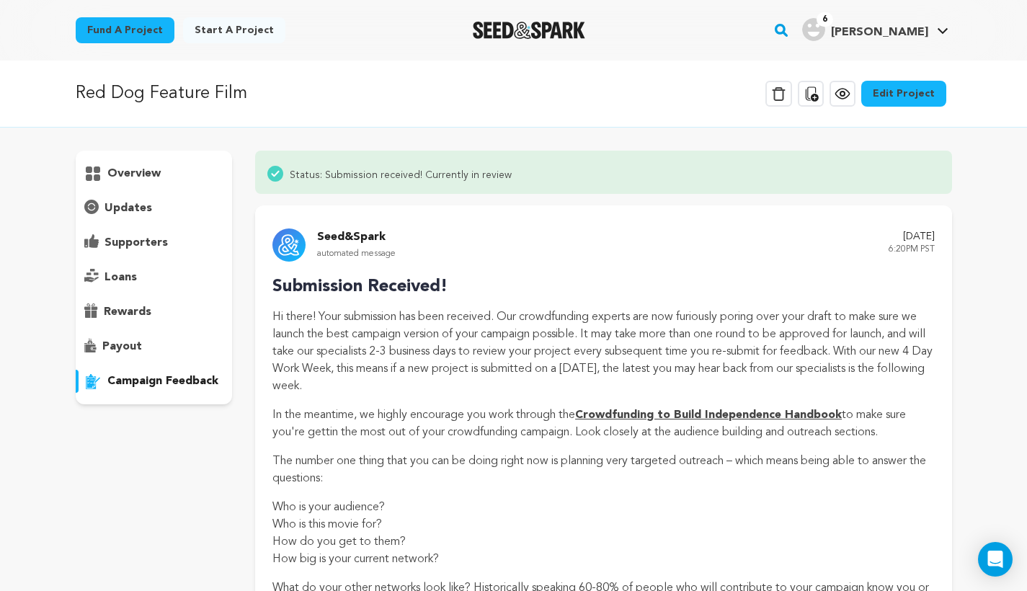
click at [289, 172] on div "Status: Submission received! Currently in review" at bounding box center [603, 172] width 673 height 20
copy span "Status: Submission received! Currently in review"
click at [845, 90] on icon at bounding box center [841, 93] width 17 height 17
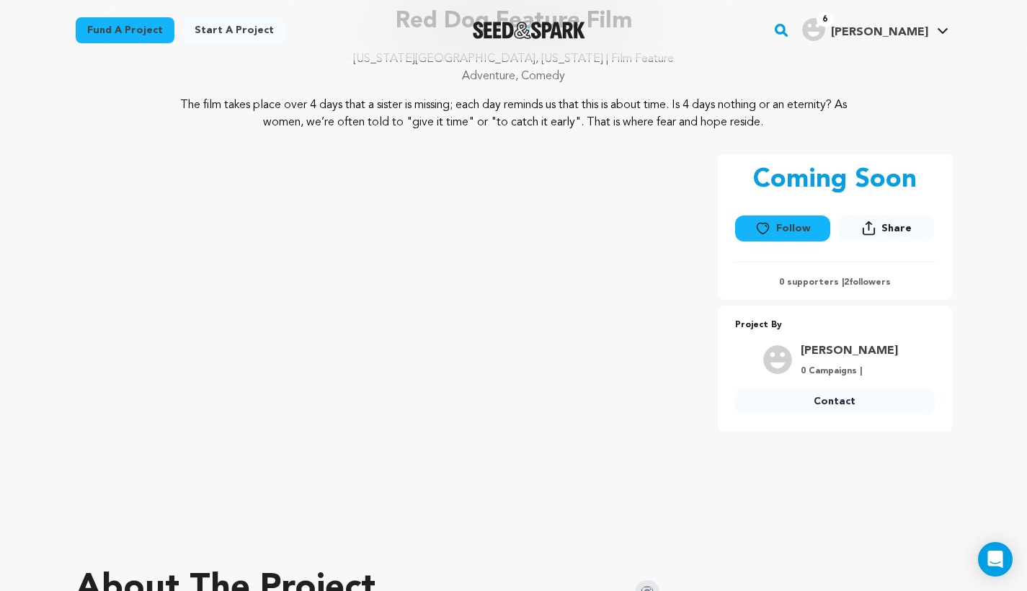
scroll to position [94, 0]
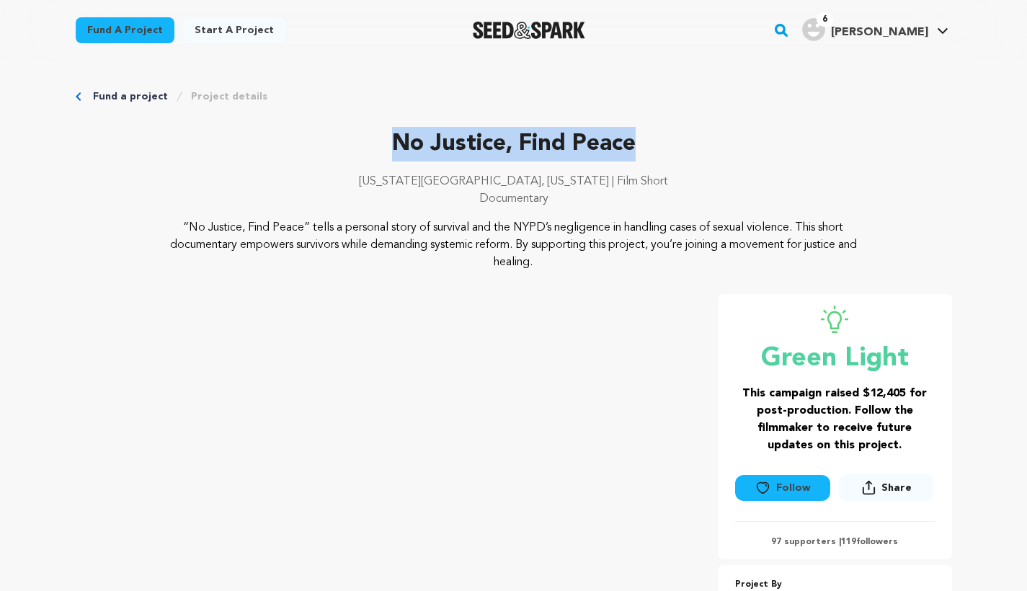
drag, startPoint x: 397, startPoint y: 143, endPoint x: 650, endPoint y: 140, distance: 252.9
click at [650, 140] on p "No Justice, Find Peace" at bounding box center [514, 144] width 876 height 35
copy p "No Justice, Find Peace"
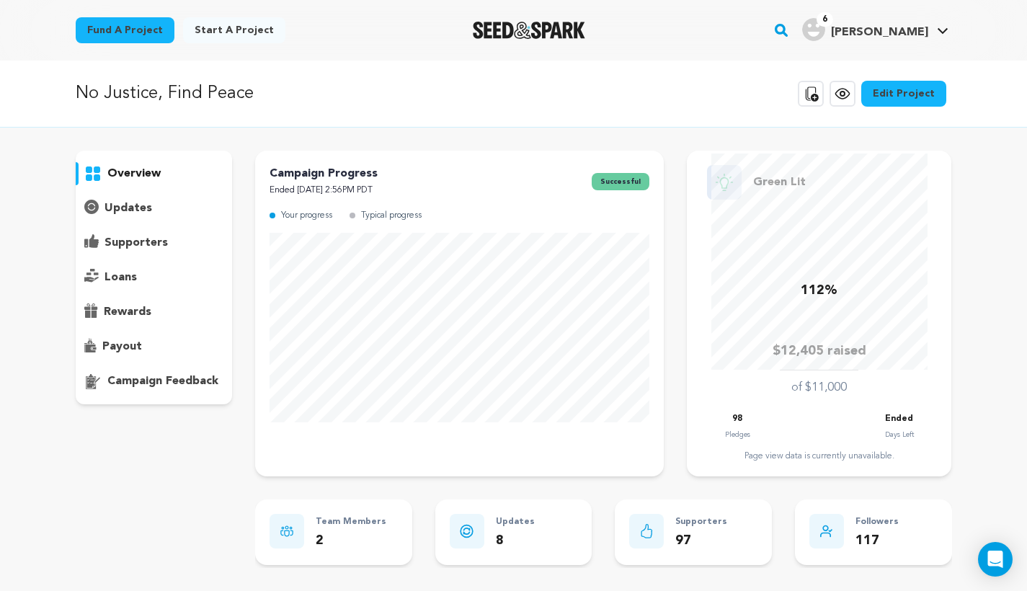
click at [151, 347] on div "payout" at bounding box center [154, 346] width 157 height 23
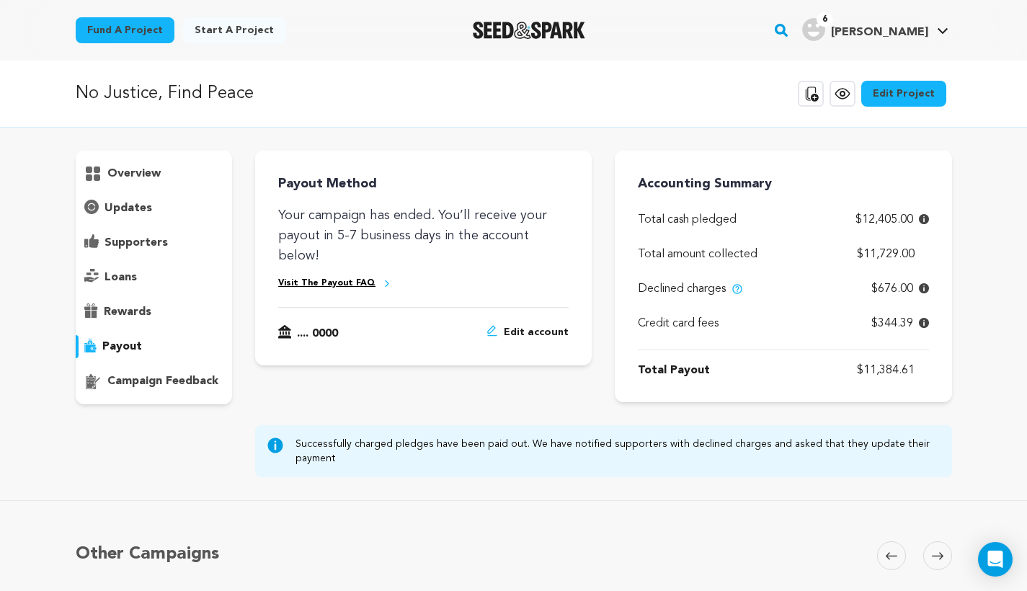
click at [166, 248] on div "supporters" at bounding box center [154, 242] width 157 height 23
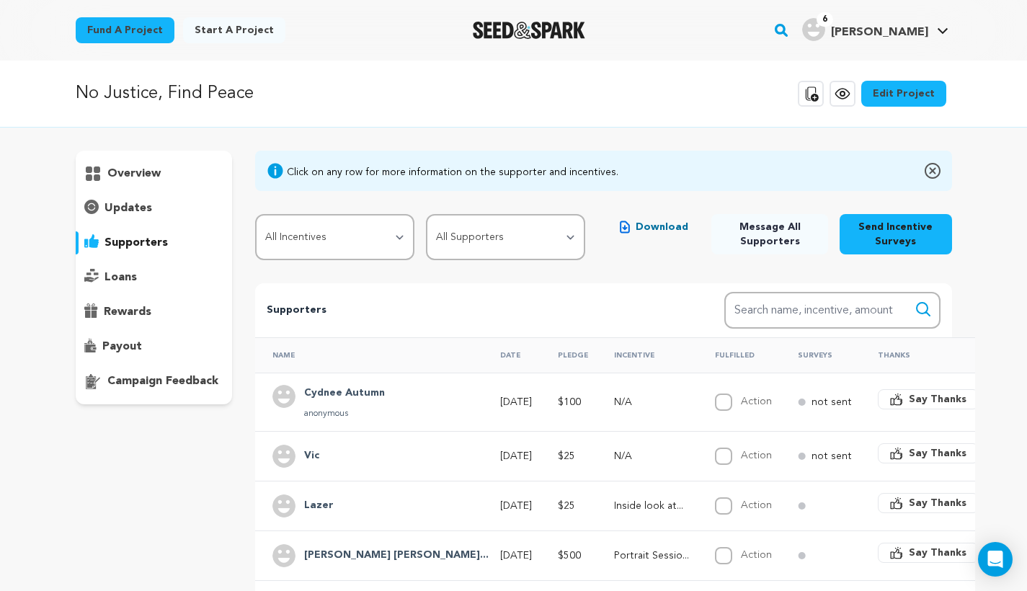
click at [110, 347] on p "payout" at bounding box center [122, 346] width 40 height 17
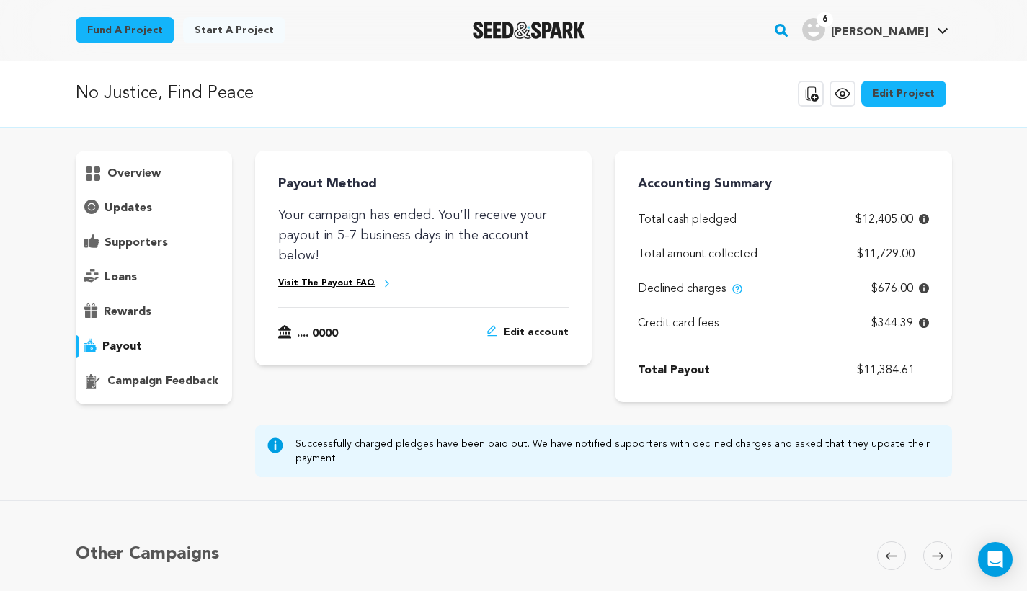
click at [155, 251] on p "supporters" at bounding box center [135, 242] width 63 height 17
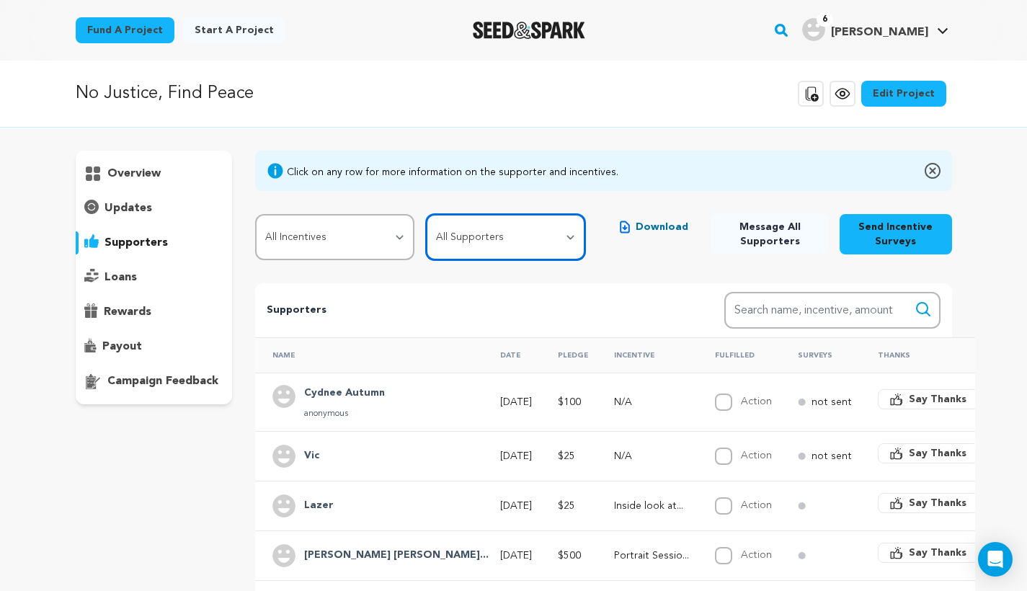
select select "pledge_incomplete"
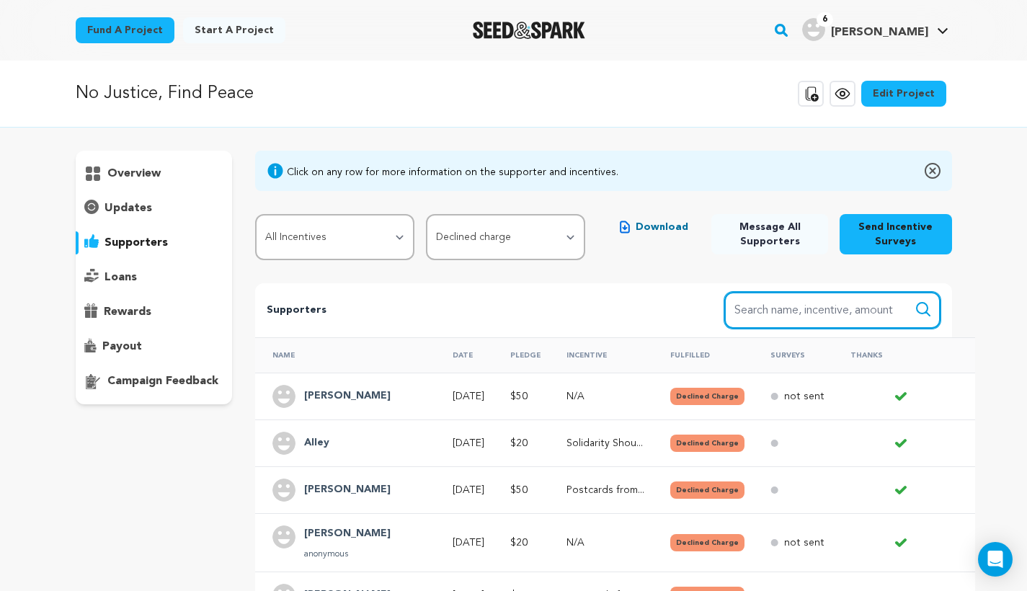
click at [834, 305] on input "Search name, item" at bounding box center [832, 310] width 216 height 37
paste input "abaackes3@yahoo.com"
type input "abaackes3@yahoo.com"
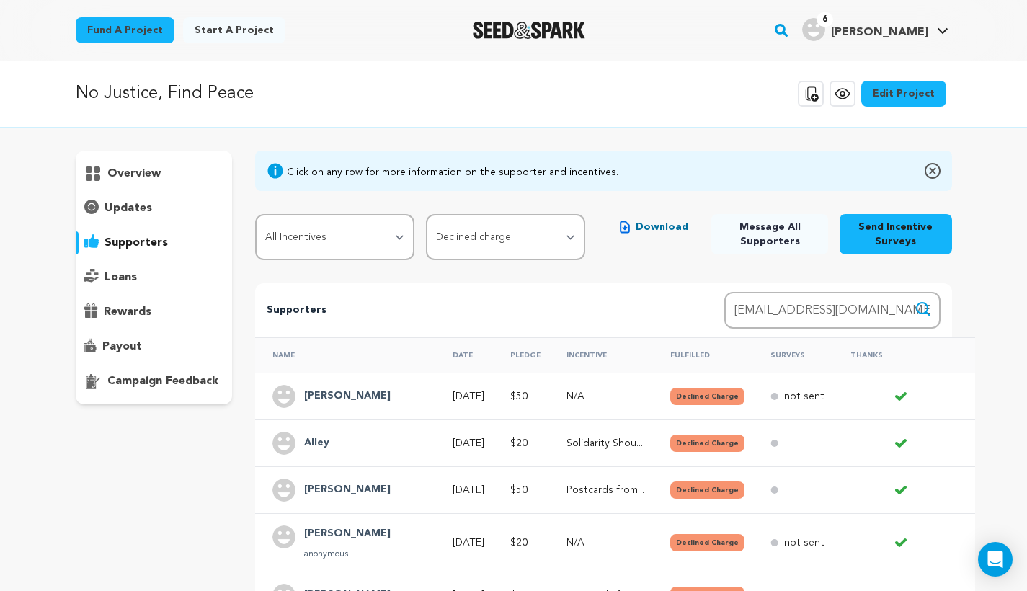
click at [927, 309] on icon "submit" at bounding box center [922, 309] width 13 height 13
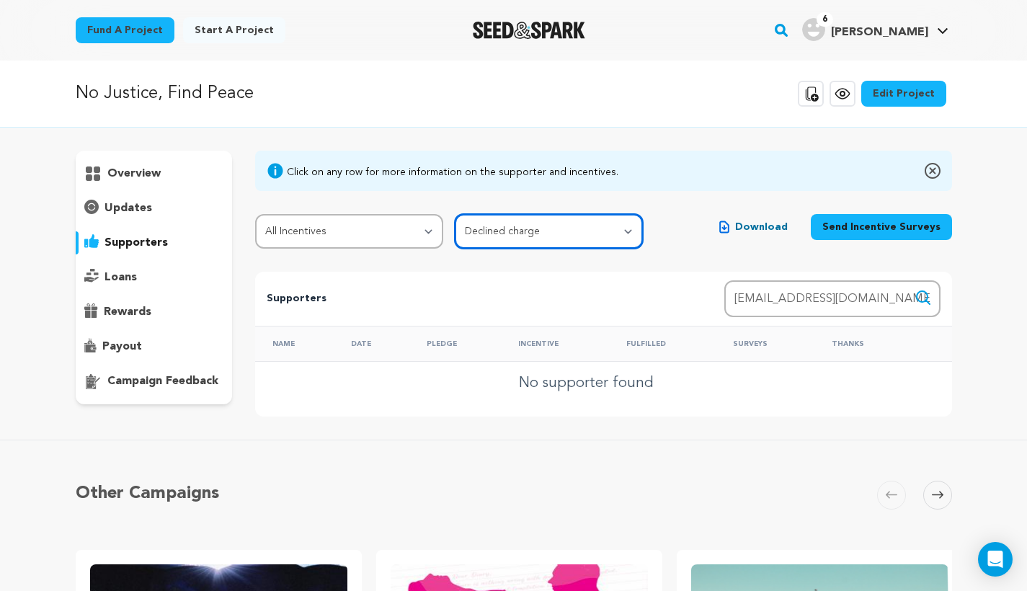
select select
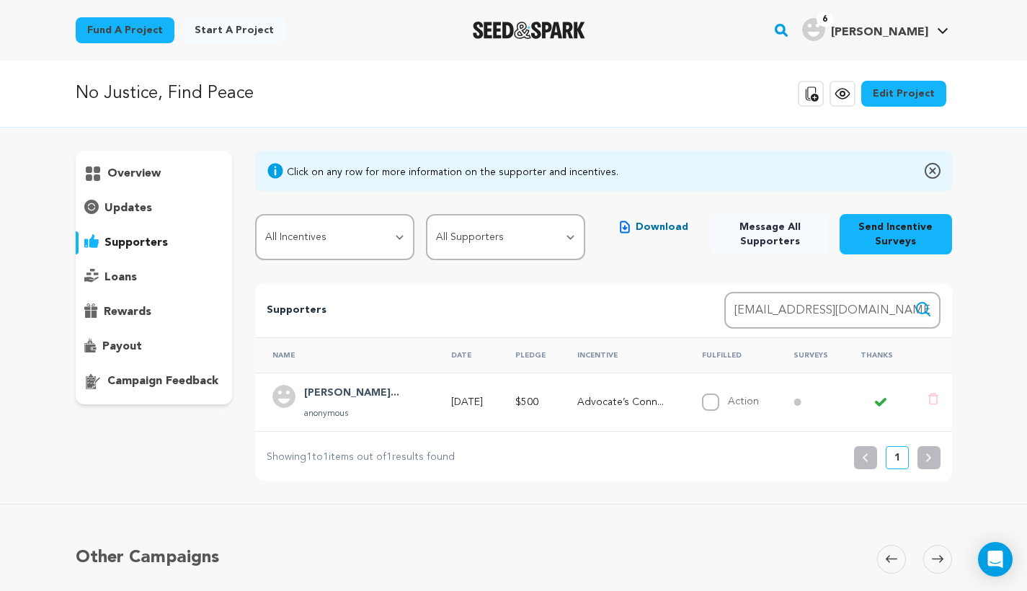
click at [408, 416] on div "John Alexandra... anonymous" at bounding box center [348, 402] width 153 height 35
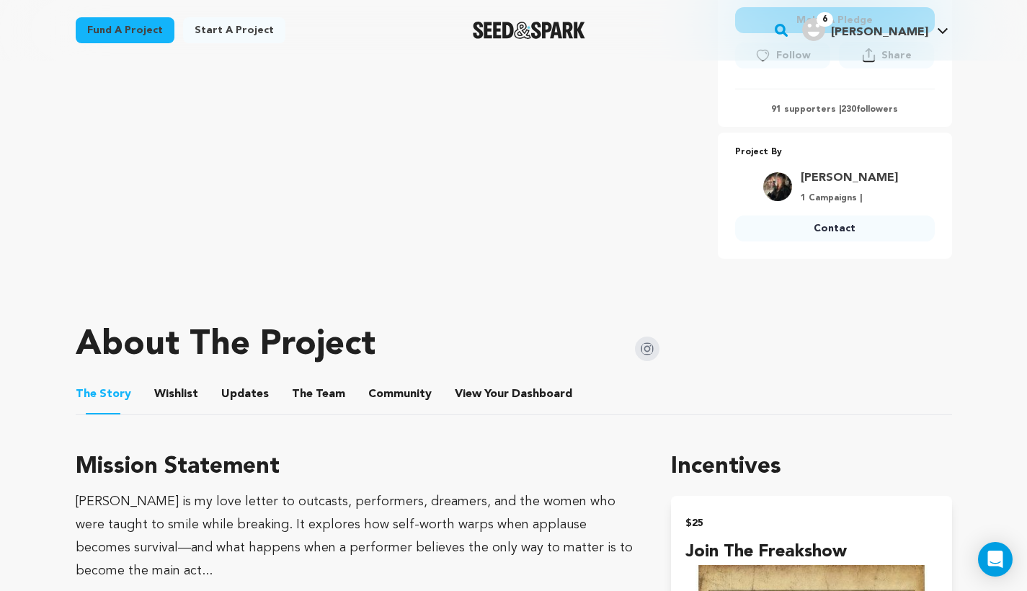
scroll to position [511, 0]
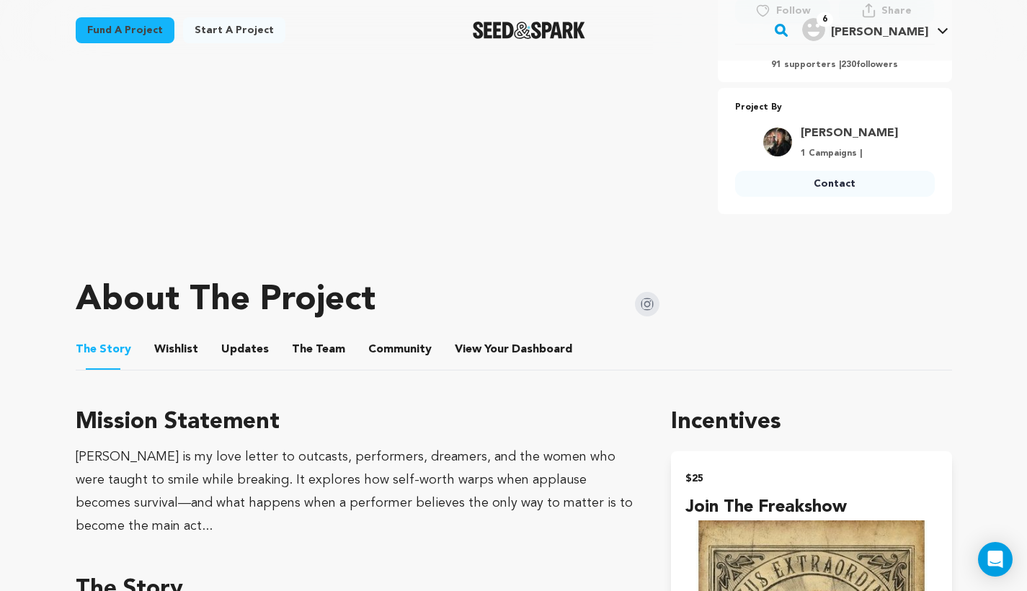
click at [161, 349] on button "Wishlist" at bounding box center [175, 352] width 35 height 35
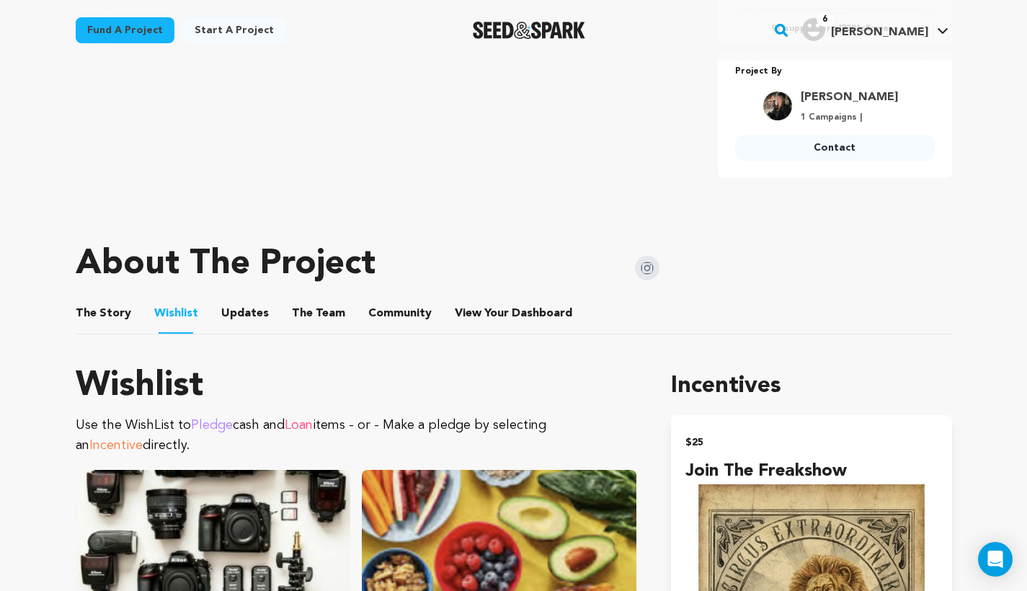
scroll to position [161, 0]
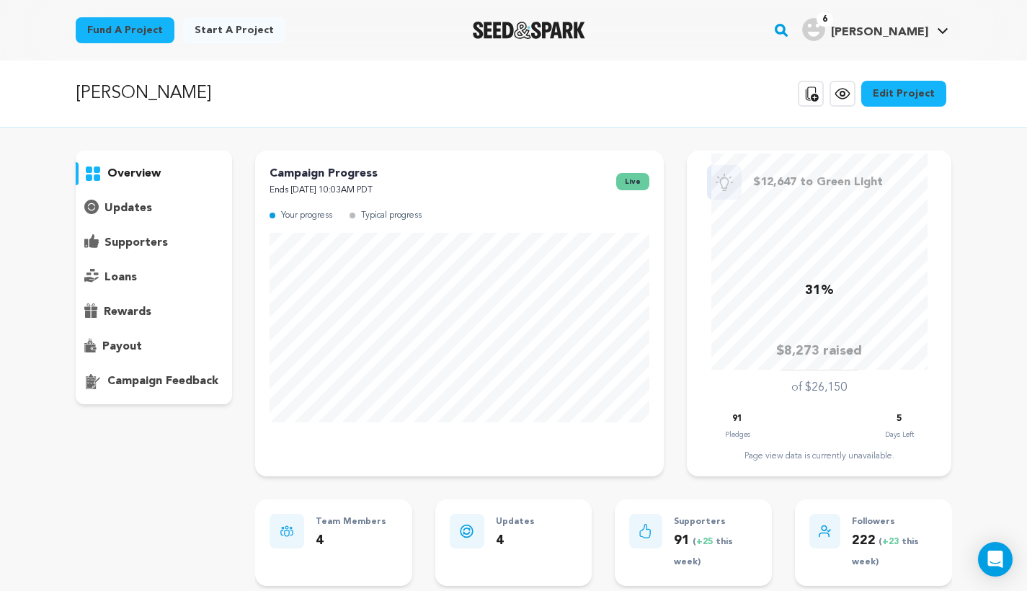
click at [895, 95] on link "Edit Project" at bounding box center [903, 94] width 85 height 26
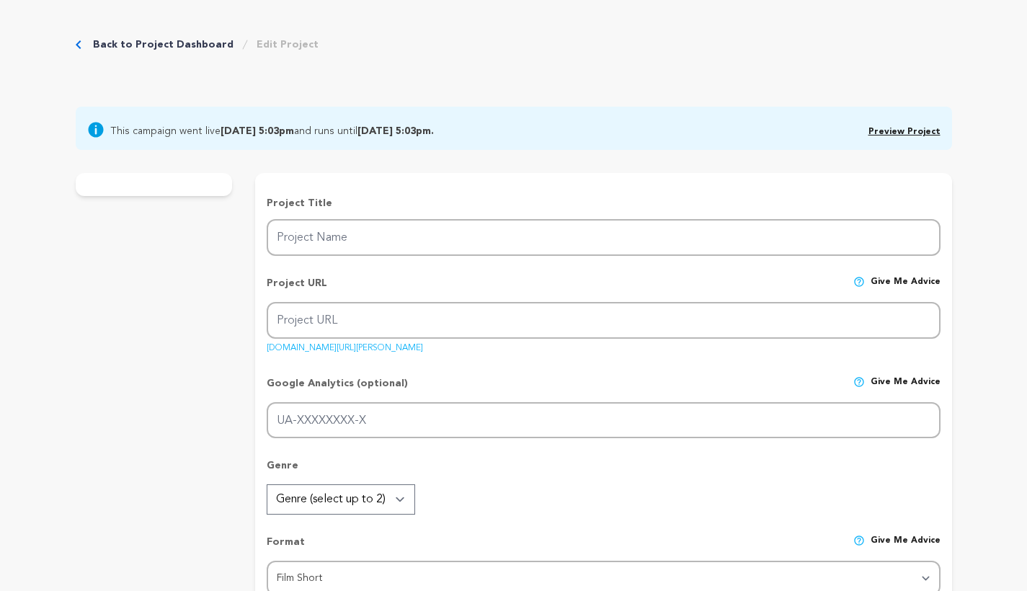
type input "[PERSON_NAME]"
type input "A circus clown fights to reclaim her spotlight—by any means necessary—in this t…"
type textarea "A washed-up clown in a 1930s circus fights to reclaim her spotlight—by any mean…"
type textarea "[PERSON_NAME] is my love letter to outcasts, performers, dreamers, and the wome…"
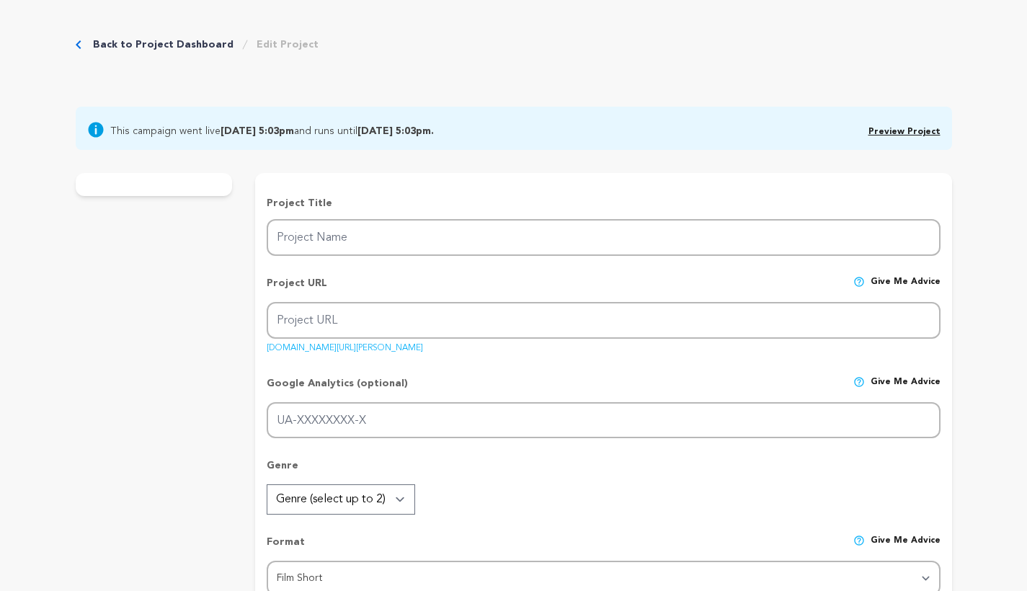
type textarea "USC's School of Cinematic Arts"
radio input "true"
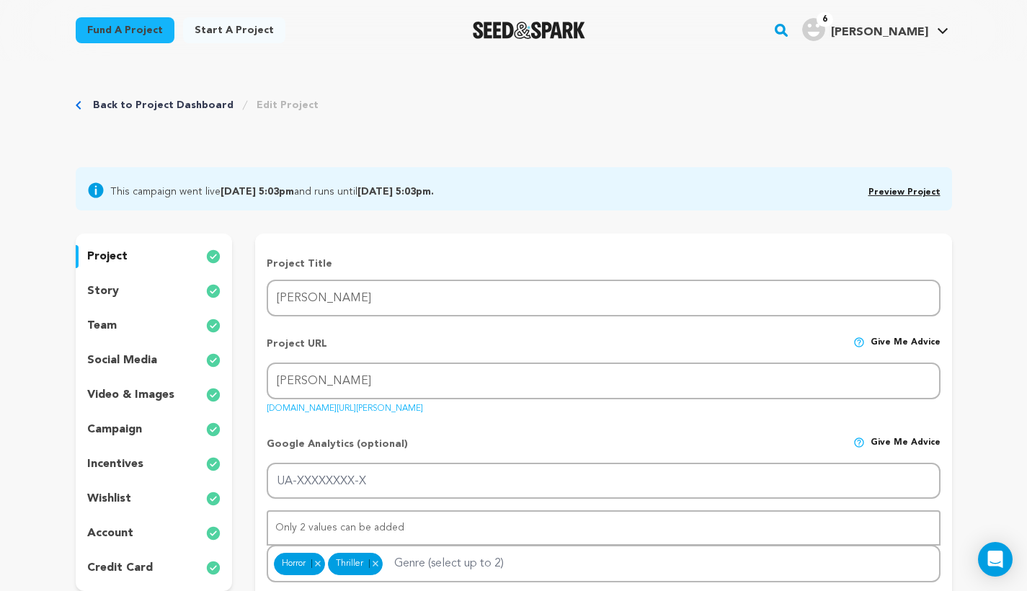
click at [139, 499] on div "wishlist" at bounding box center [154, 498] width 157 height 23
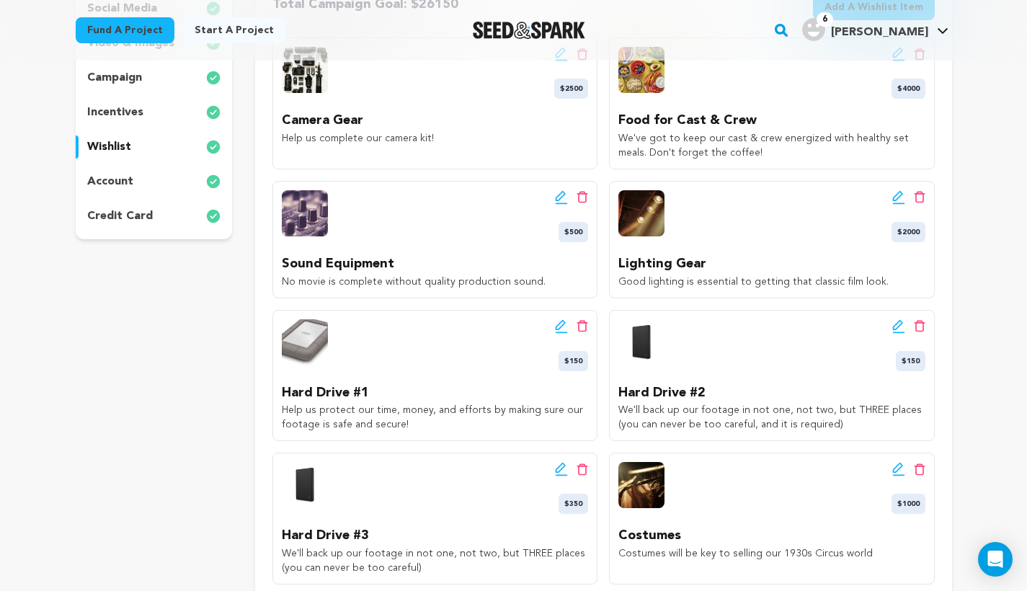
scroll to position [246, 0]
